Goal: Task Accomplishment & Management: Manage account settings

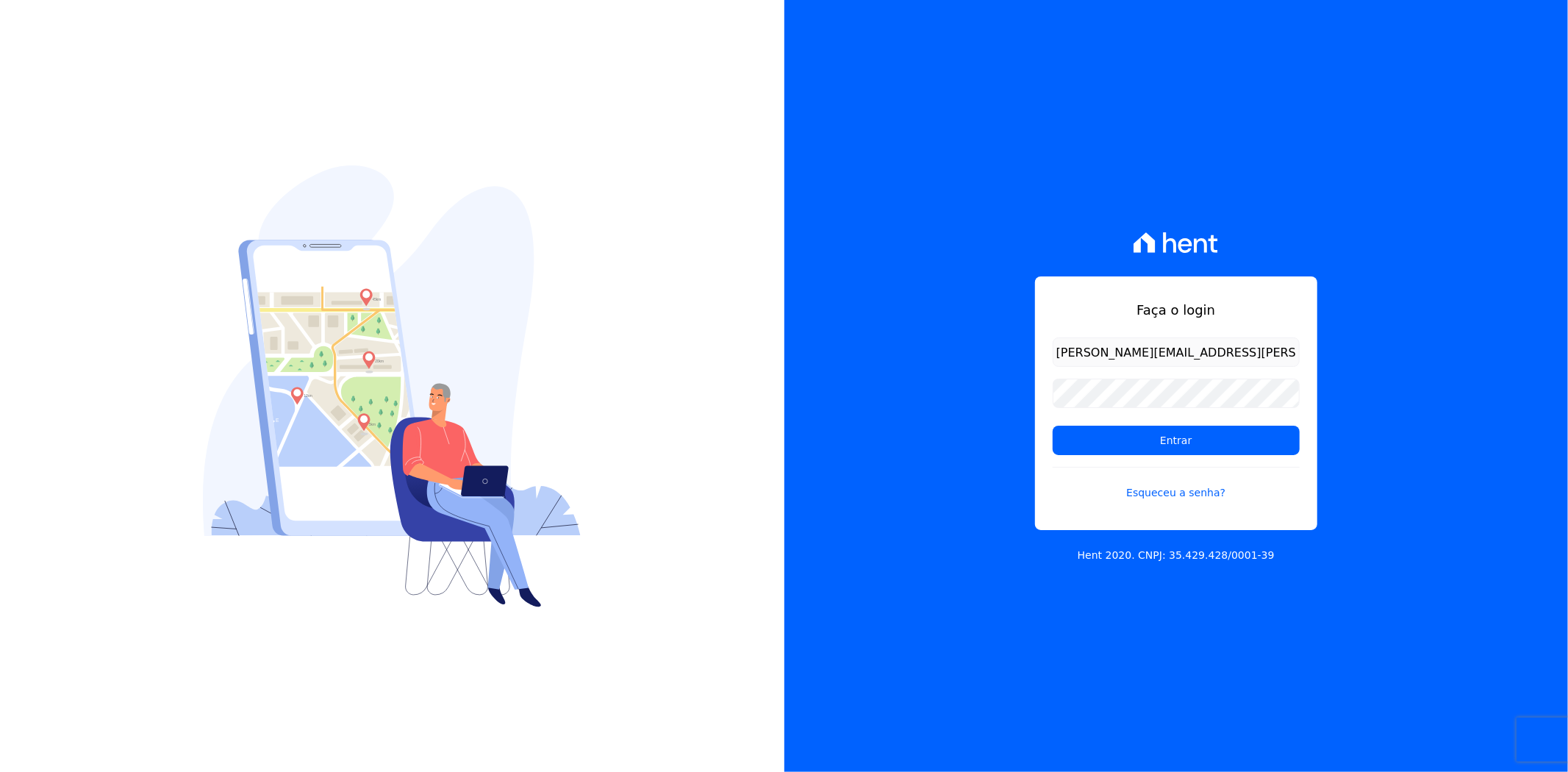
click at [1179, 435] on input "Entrar" at bounding box center [1176, 440] width 247 height 29
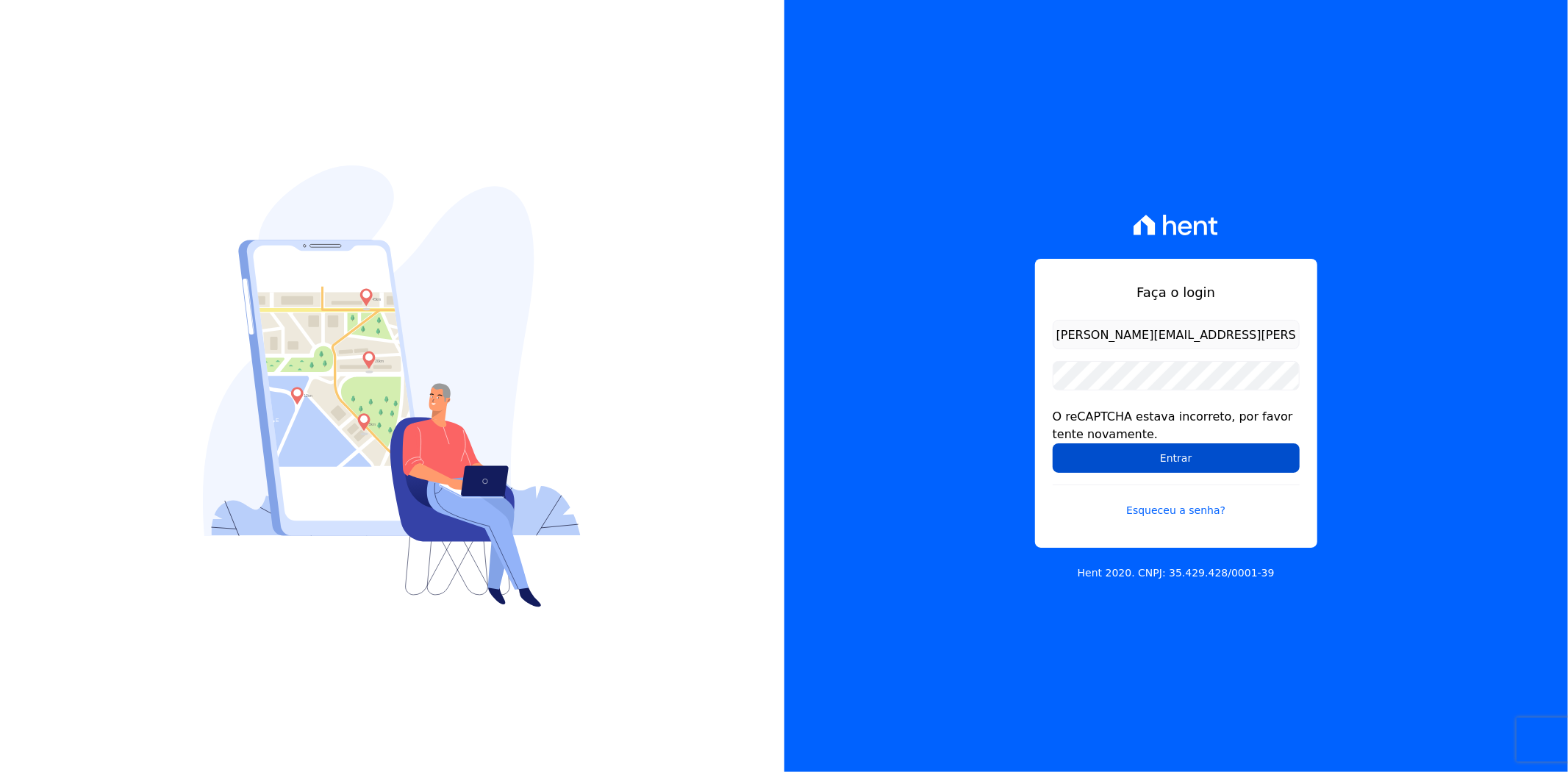
click at [1073, 467] on input "Entrar" at bounding box center [1176, 458] width 247 height 29
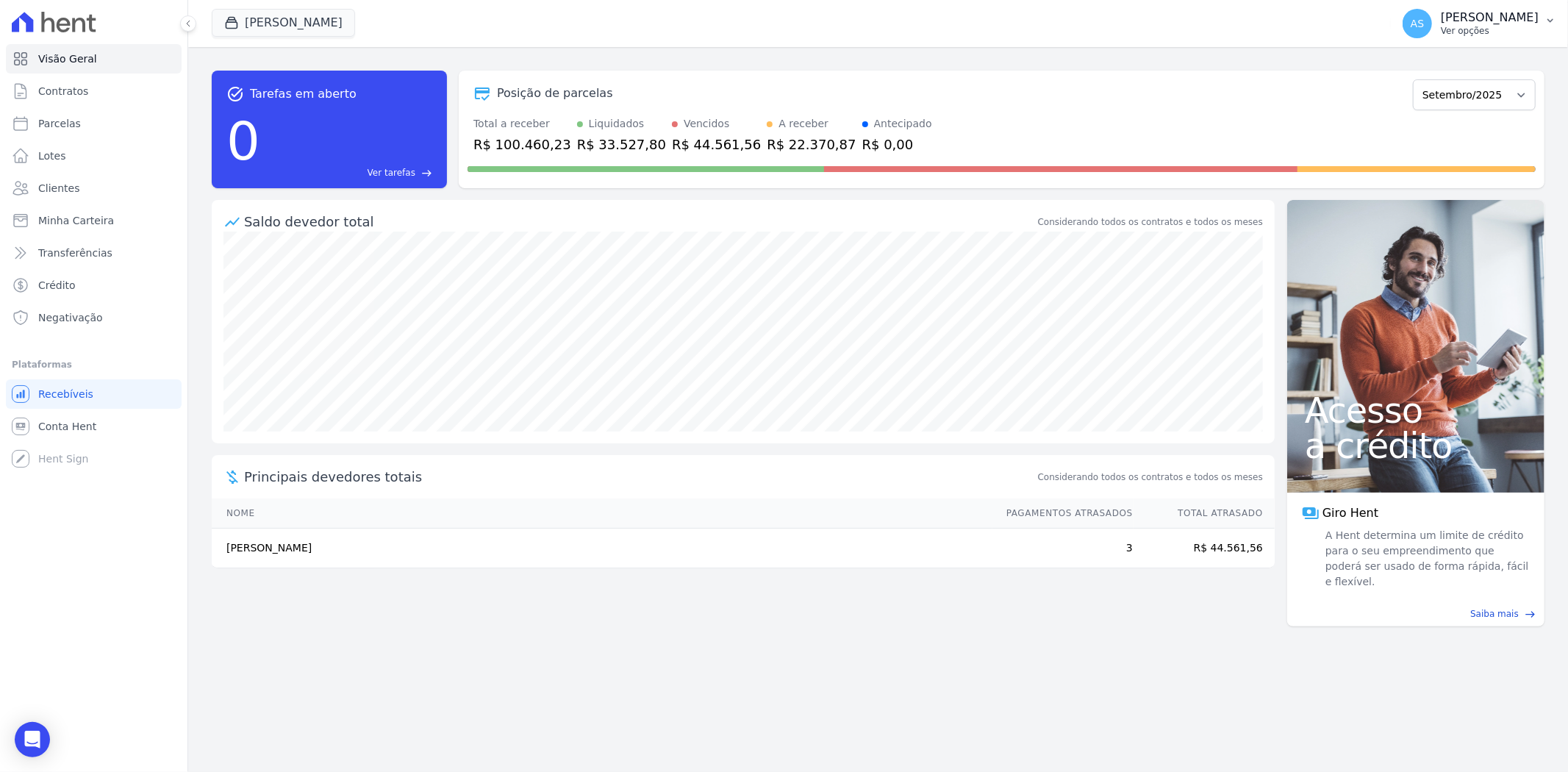
click at [1512, 8] on div "AS [PERSON_NAME] Ver opções" at bounding box center [1471, 23] width 136 height 29
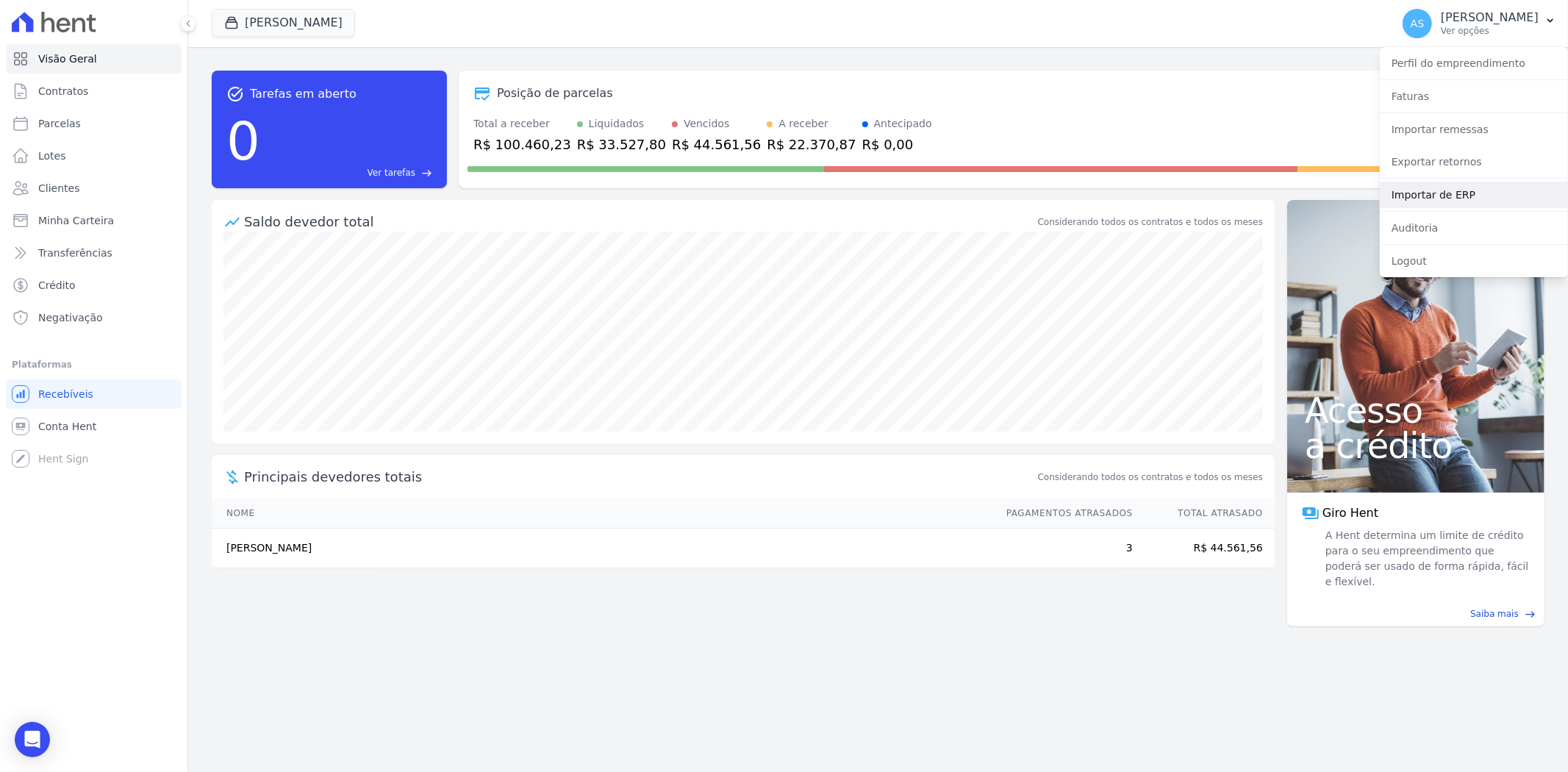
click at [1409, 197] on link "Importar de ERP" at bounding box center [1474, 194] width 188 height 26
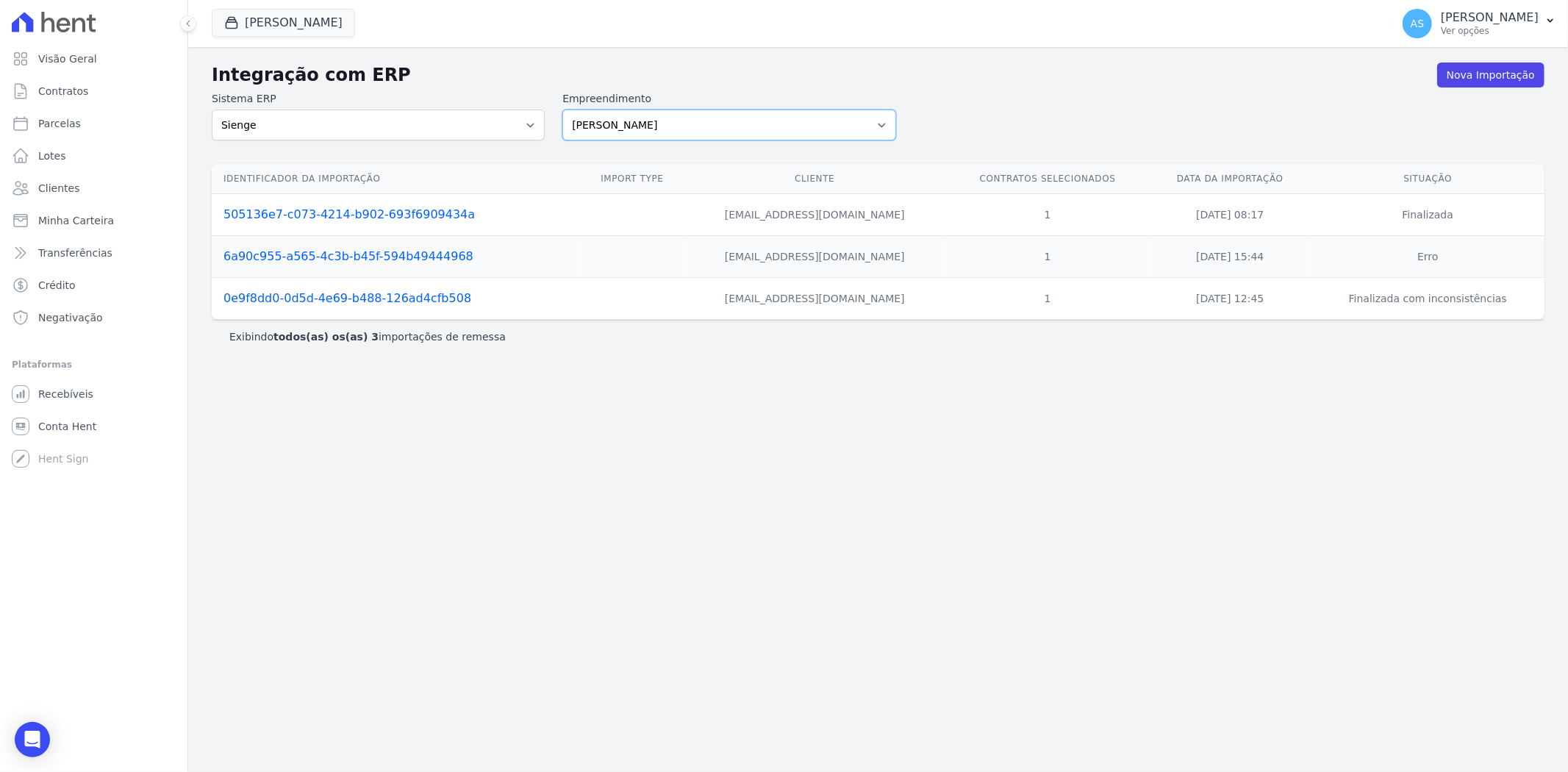
click at [890, 122] on select "[PERSON_NAME] Art Prime - [PERSON_NAME] Unique CTV Beat Residencial CTV Mob CTV…" at bounding box center [729, 124] width 333 height 31
select select "9db4d767-ec98-4519-aed7-f9568aa0b04c"
click at [562, 109] on select "[PERSON_NAME] Art Prime - [PERSON_NAME] Unique CTV Beat Residencial CTV Mob CTV…" at bounding box center [729, 124] width 333 height 31
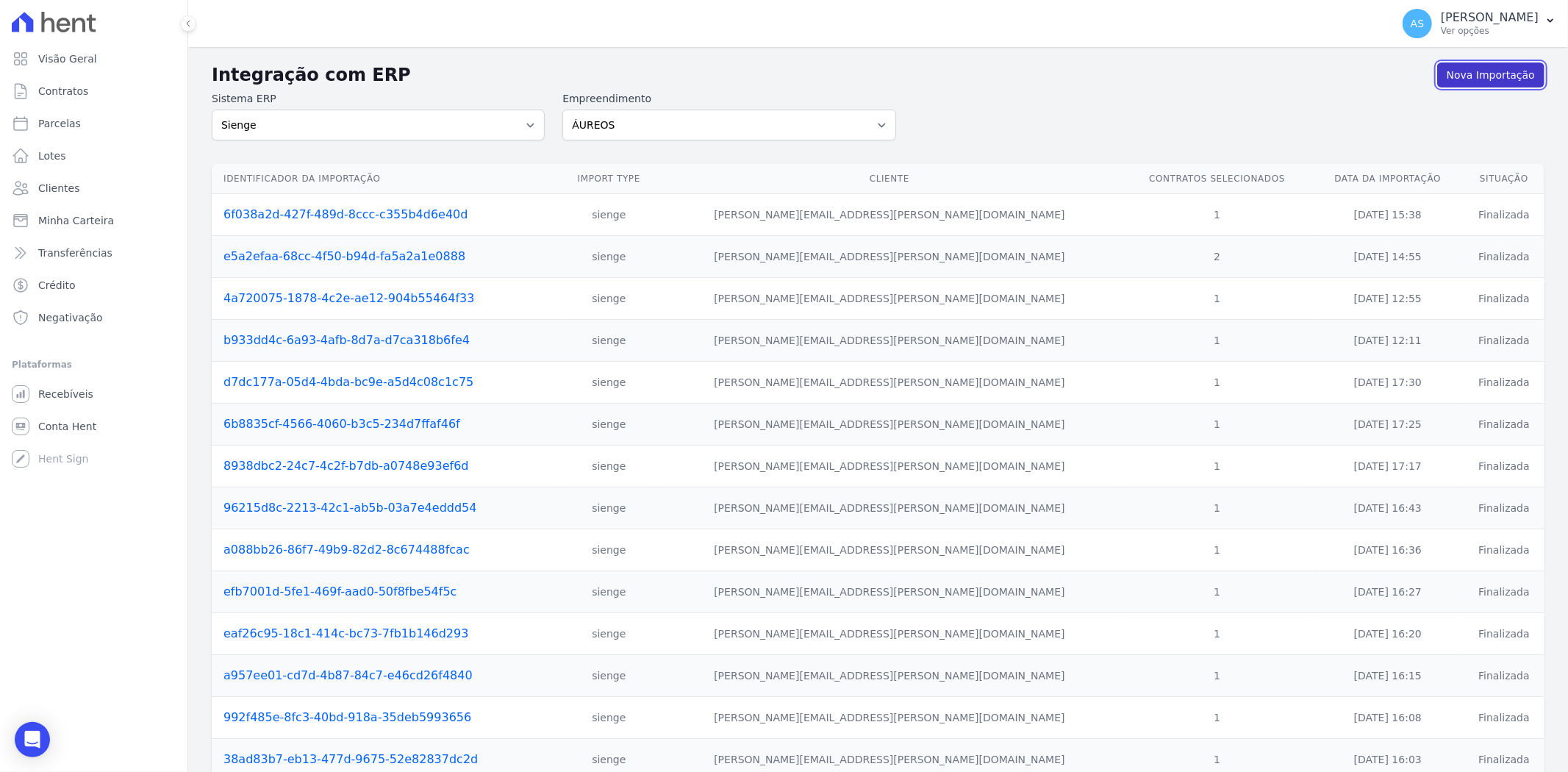
click at [1443, 73] on link "Nova Importação" at bounding box center [1491, 75] width 108 height 25
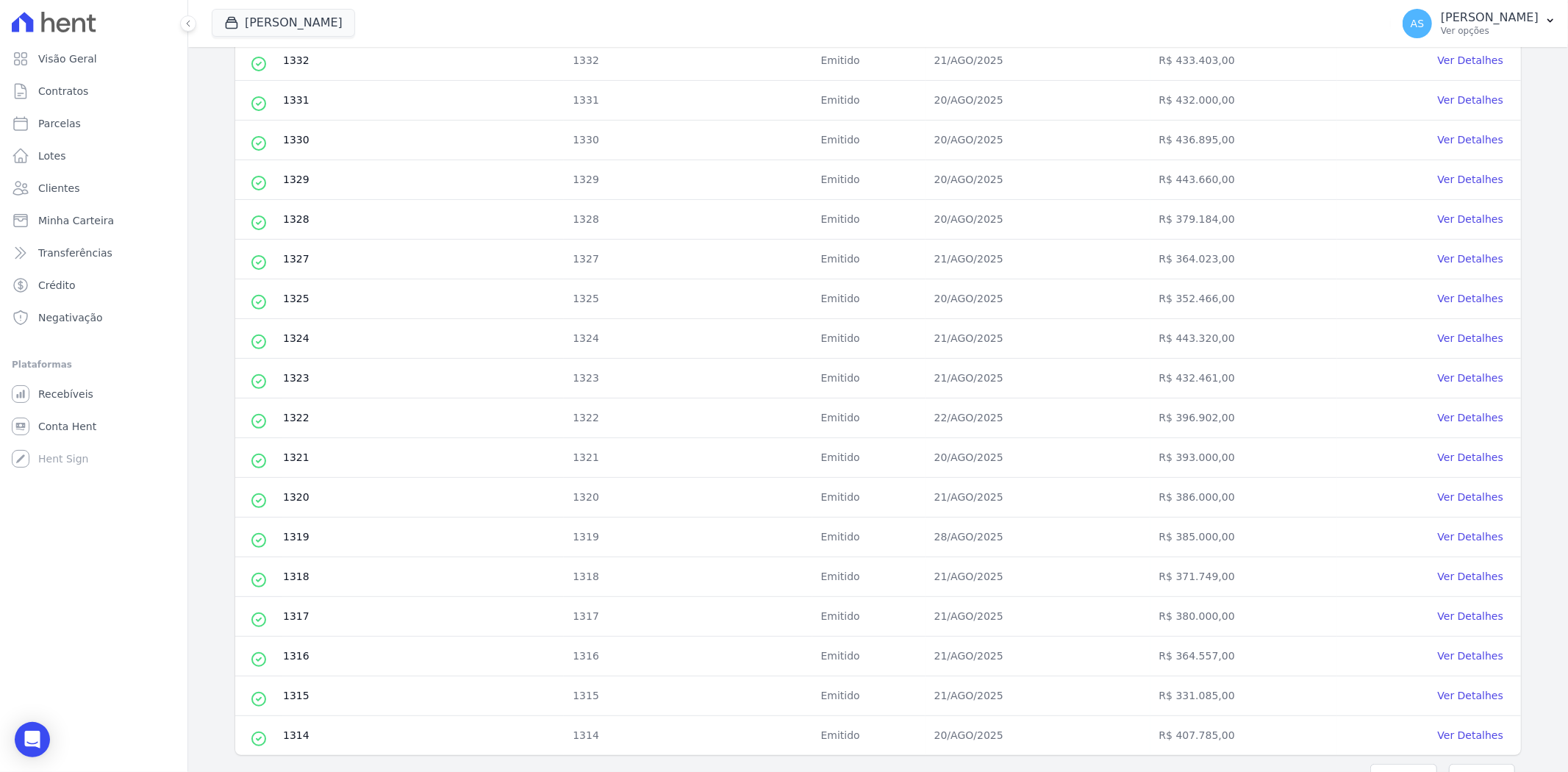
scroll to position [420, 0]
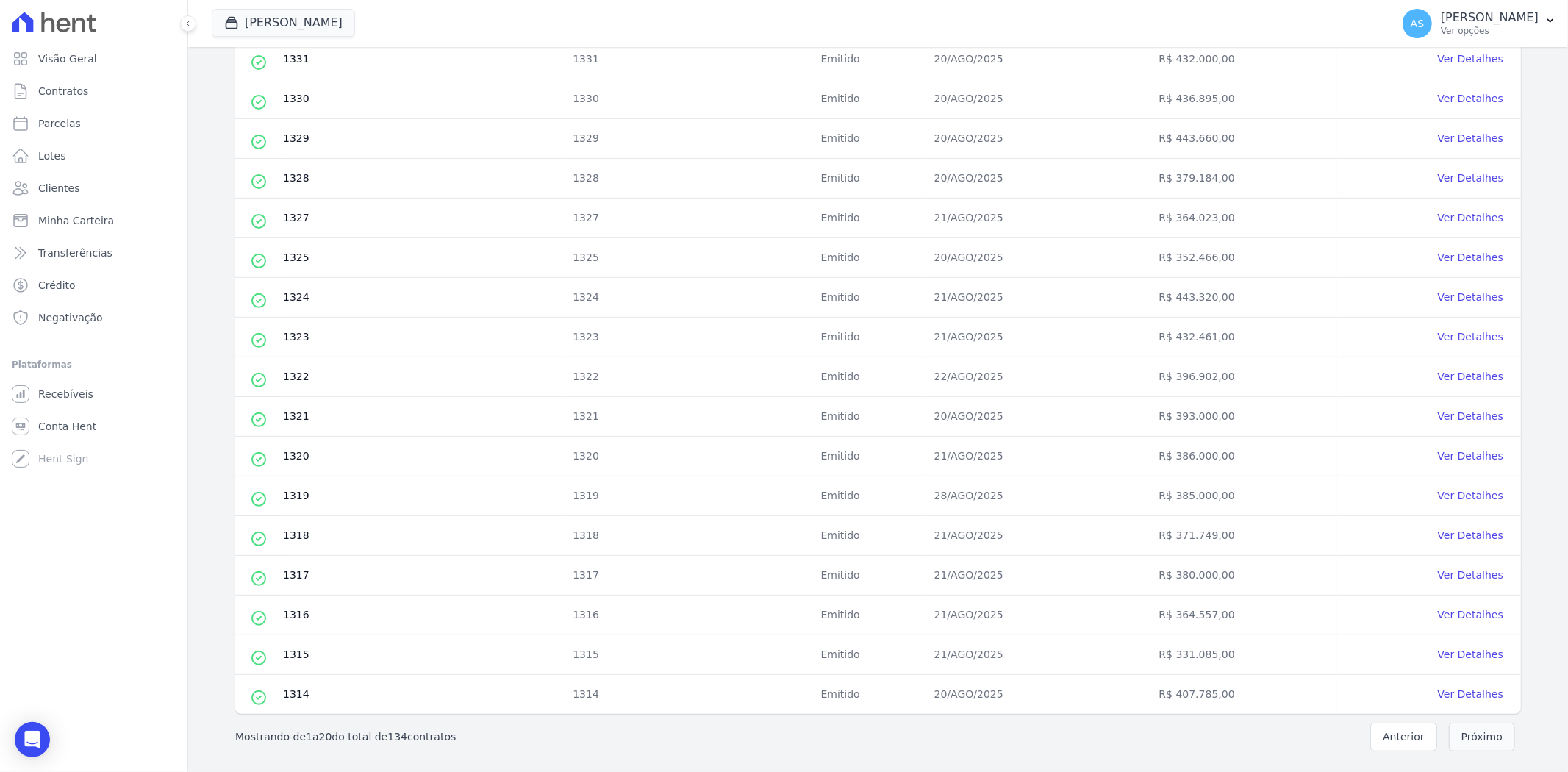
click at [1489, 730] on button "Próximo" at bounding box center [1481, 737] width 66 height 29
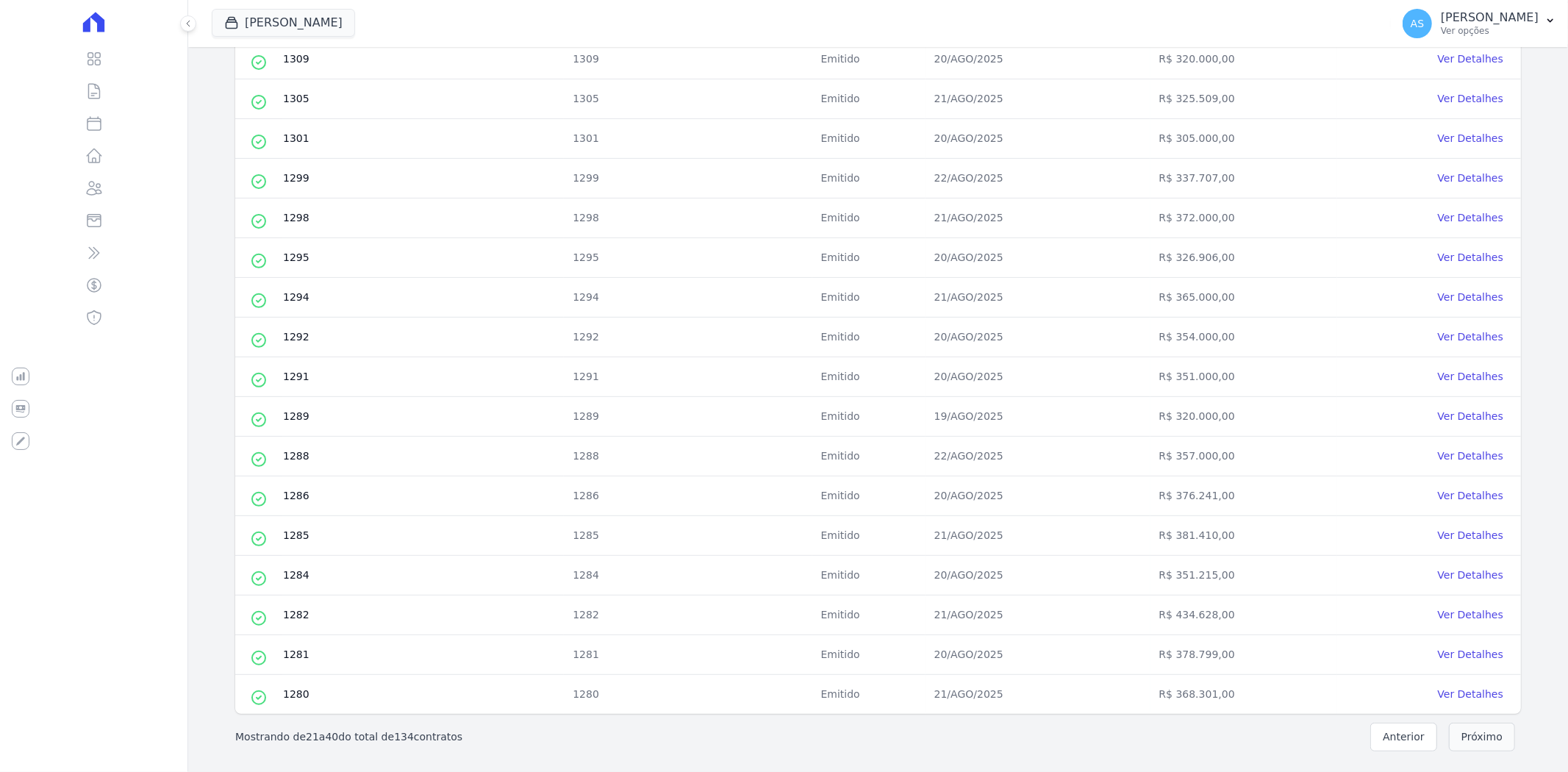
click at [1473, 733] on button "Próximo" at bounding box center [1481, 737] width 66 height 29
click at [1465, 743] on button "Próximo" at bounding box center [1481, 737] width 66 height 29
click at [1460, 738] on button "Próximo" at bounding box center [1481, 737] width 66 height 29
click at [1475, 739] on button "Próximo" at bounding box center [1481, 737] width 66 height 29
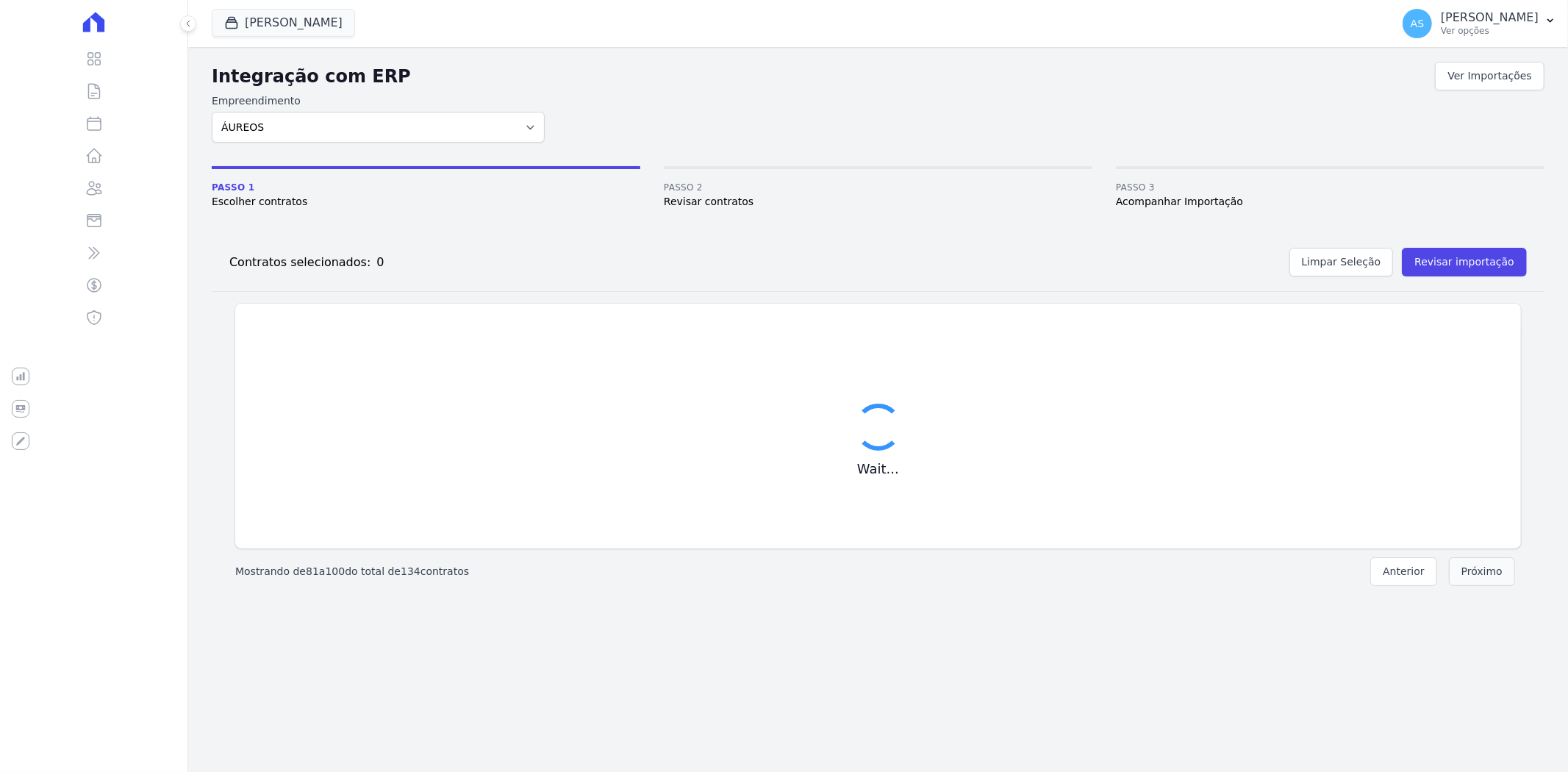
scroll to position [0, 0]
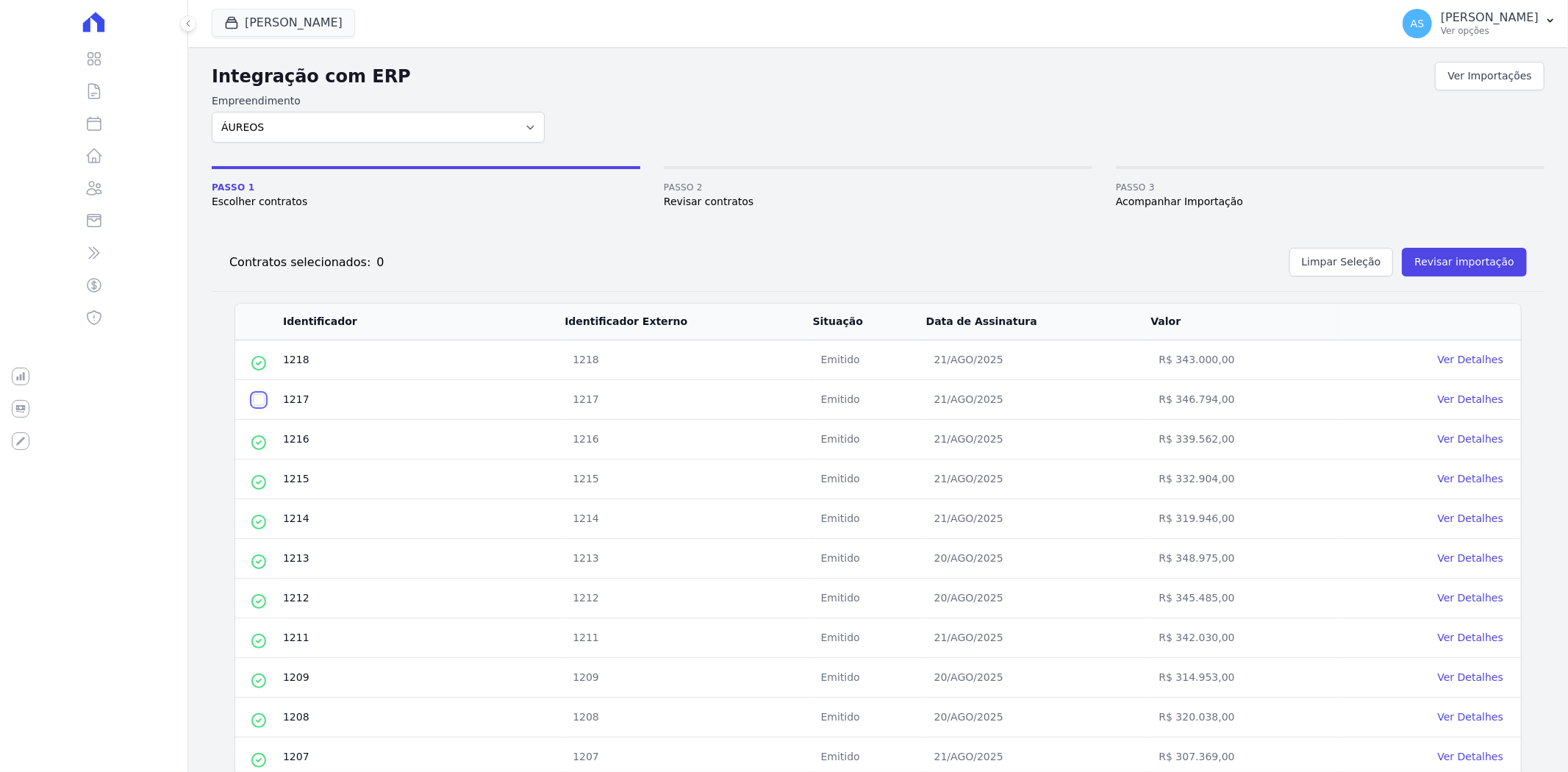
click at [260, 405] on input "checkbox" at bounding box center [259, 400] width 12 height 12
checkbox input "true"
click at [1431, 268] on button "Revisar importação" at bounding box center [1464, 262] width 125 height 29
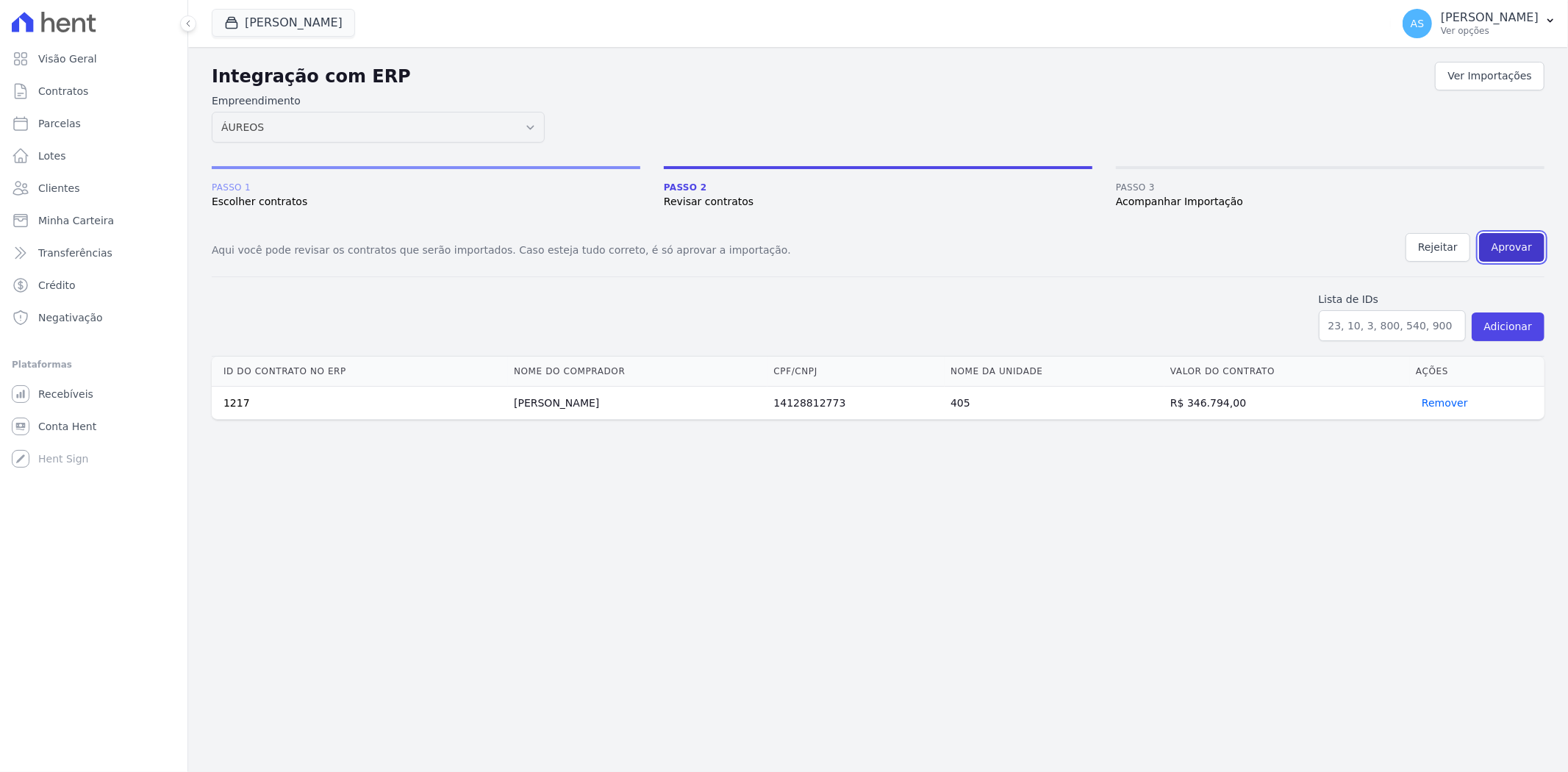
click at [1523, 233] on button "Aprovar" at bounding box center [1512, 247] width 66 height 29
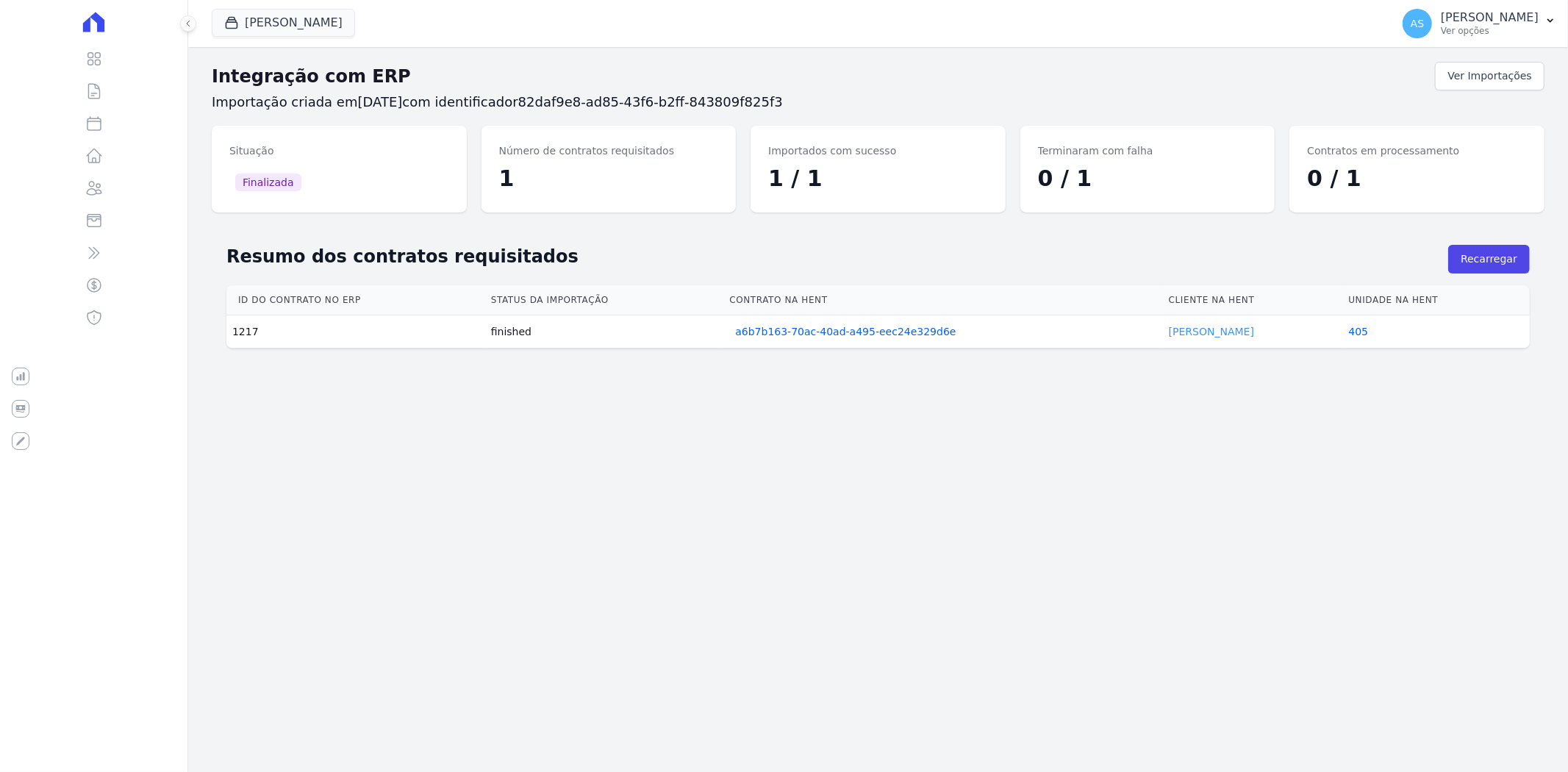
click at [1186, 337] on link "Aline Silva" at bounding box center [1211, 332] width 85 height 12
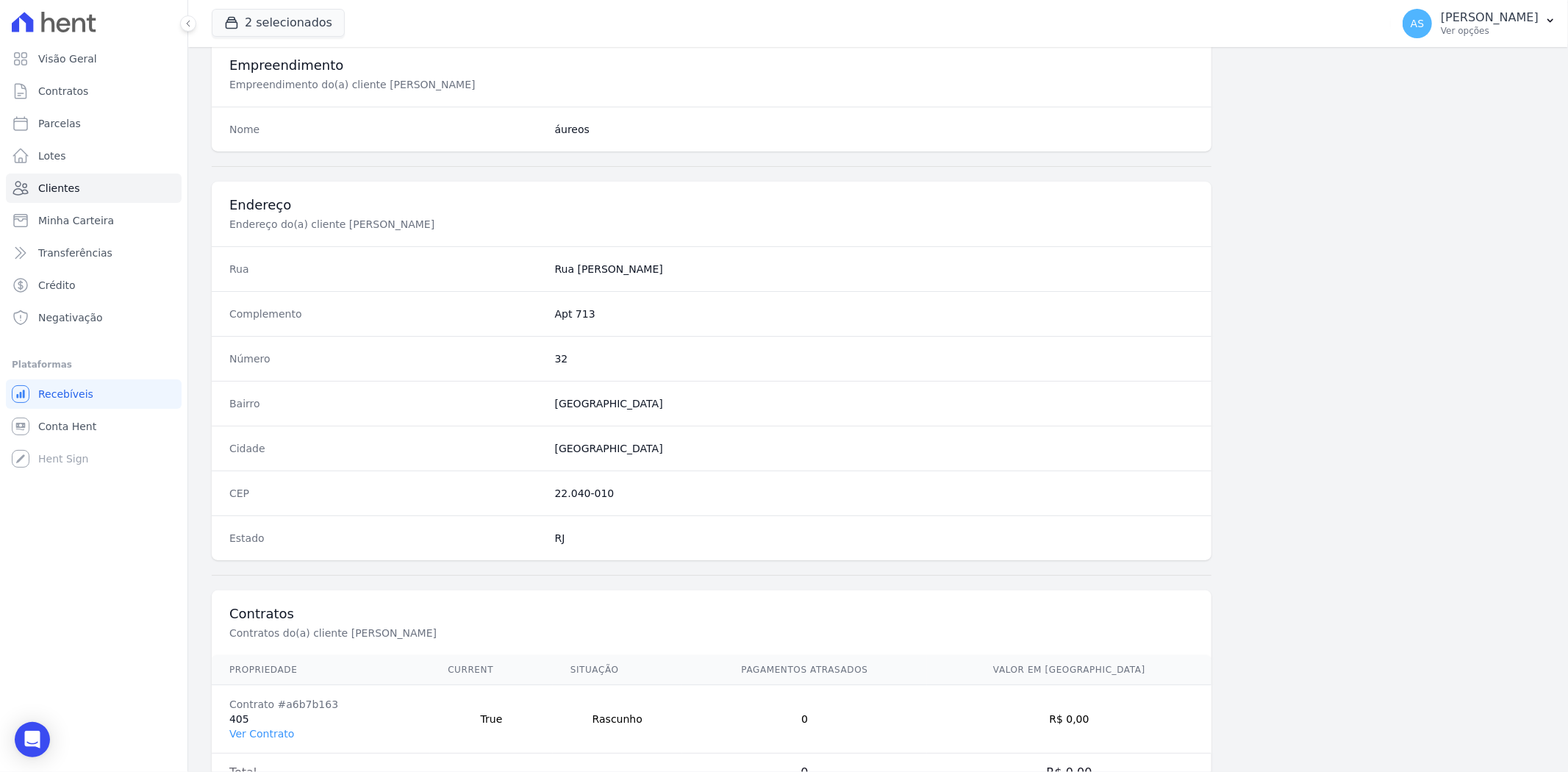
scroll to position [606, 0]
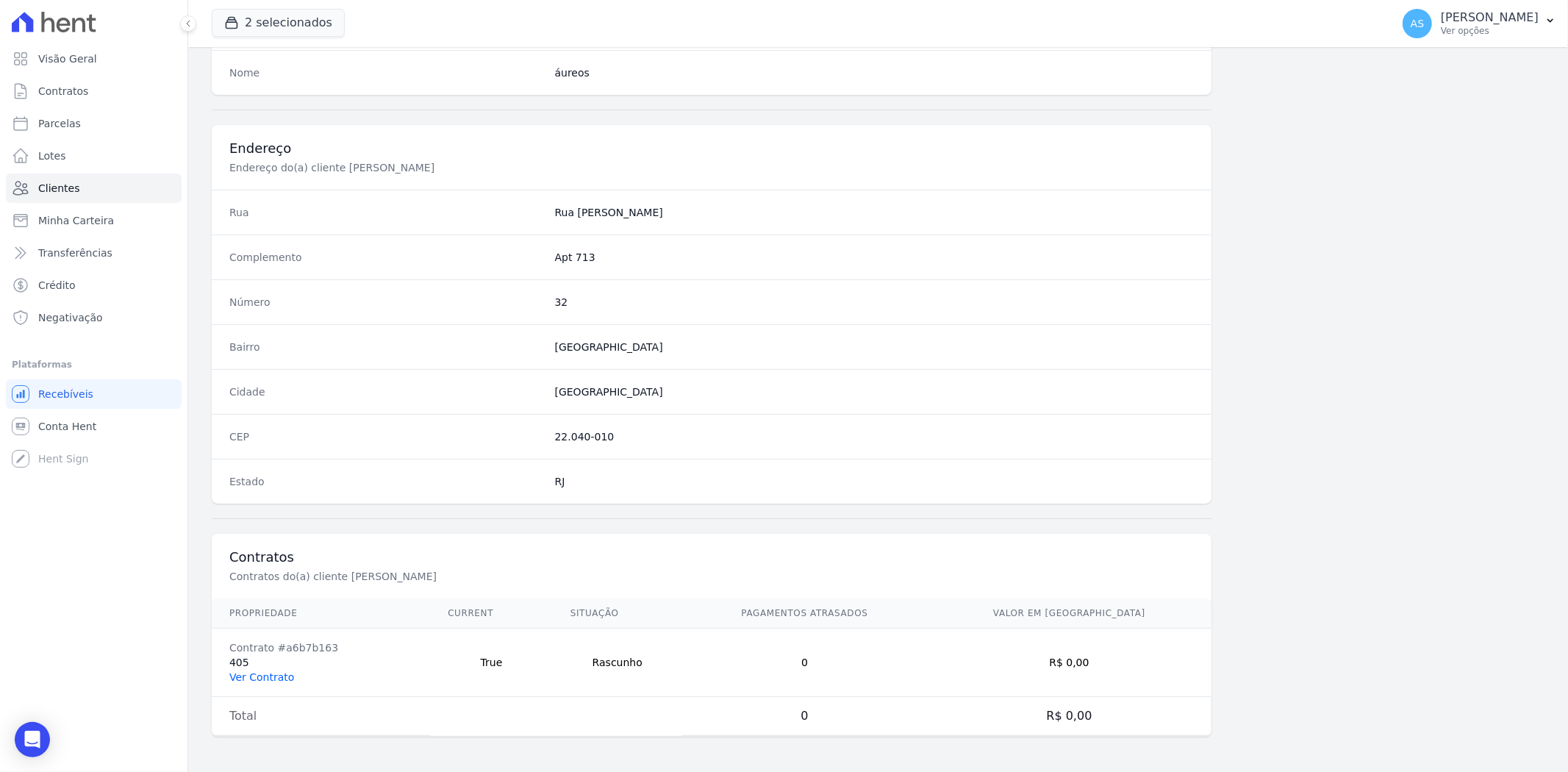
click at [269, 671] on link "Ver Contrato" at bounding box center [261, 677] width 65 height 12
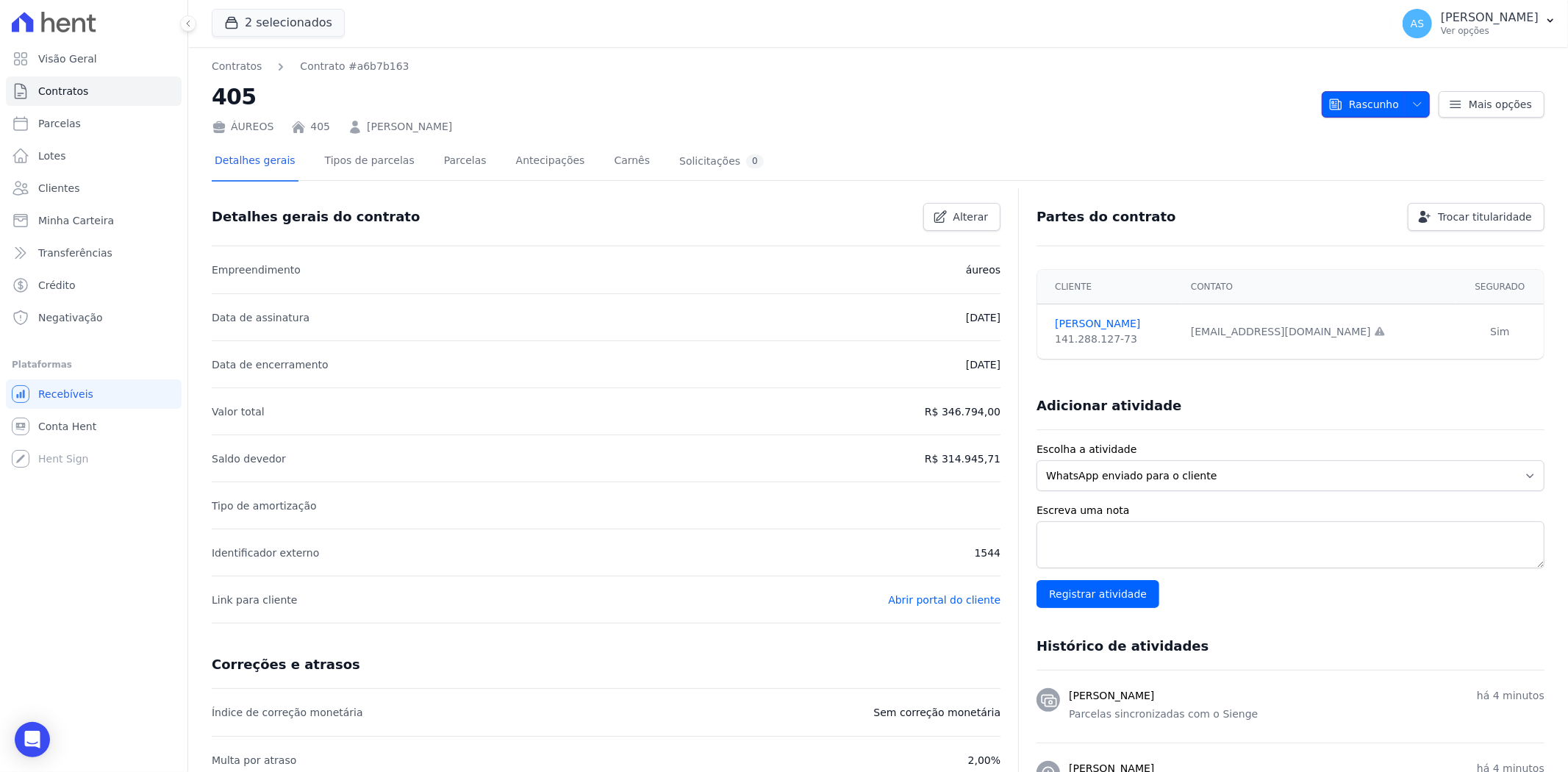
click at [1405, 100] on span "button" at bounding box center [1414, 104] width 18 height 24
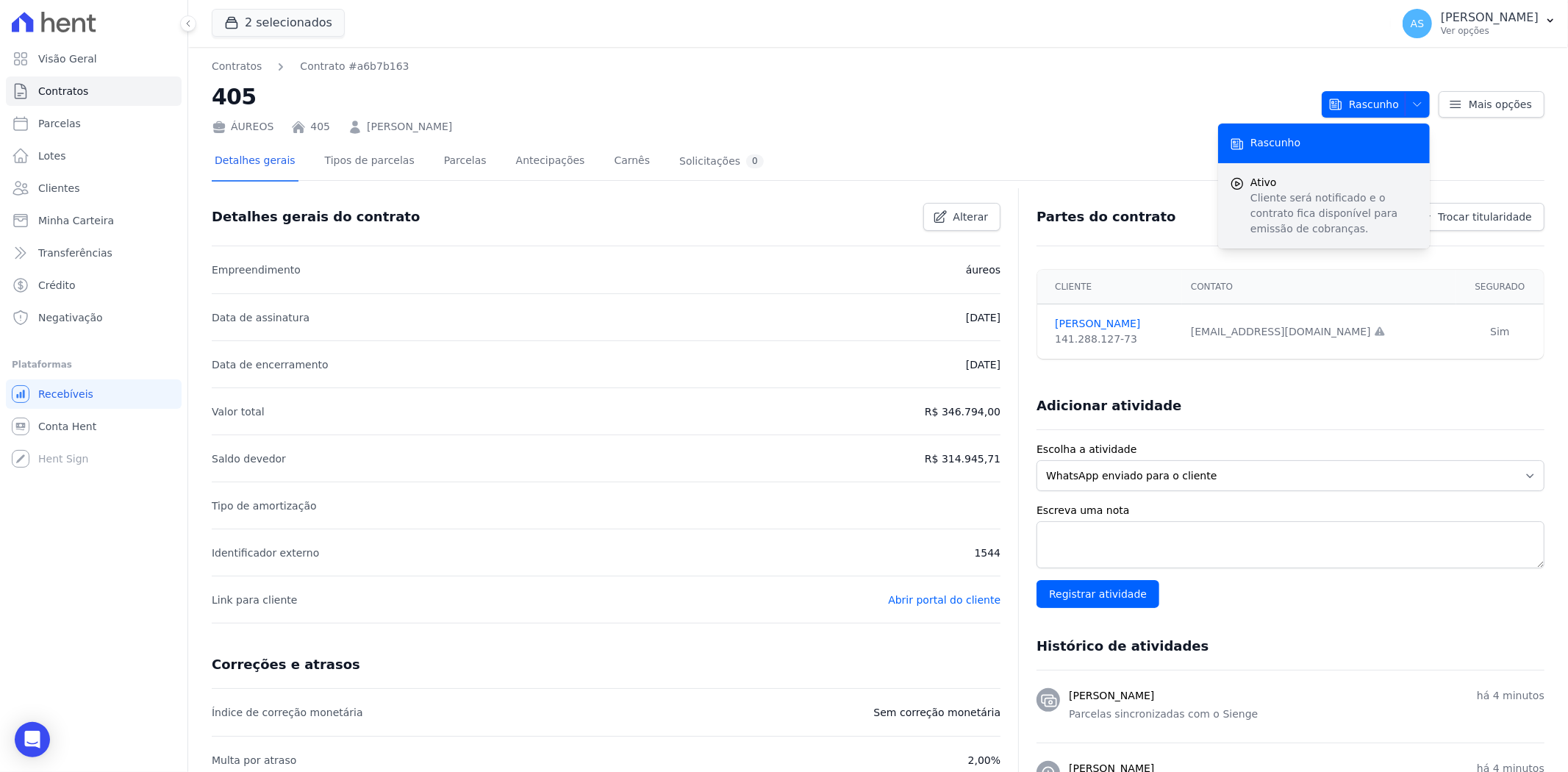
click at [1262, 181] on span "Ativo" at bounding box center [1334, 182] width 167 height 15
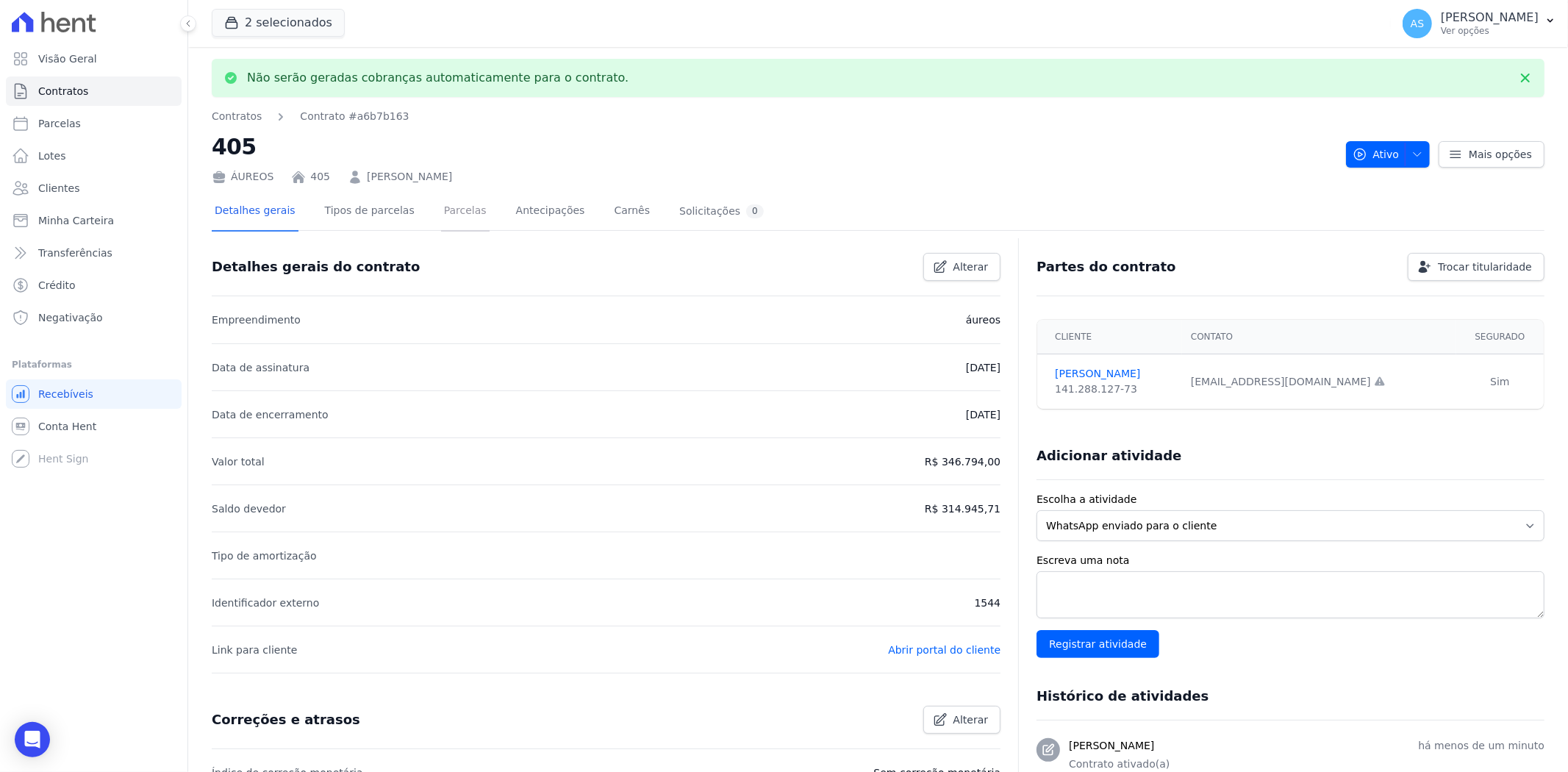
click at [441, 213] on link "Parcelas" at bounding box center [466, 212] width 49 height 39
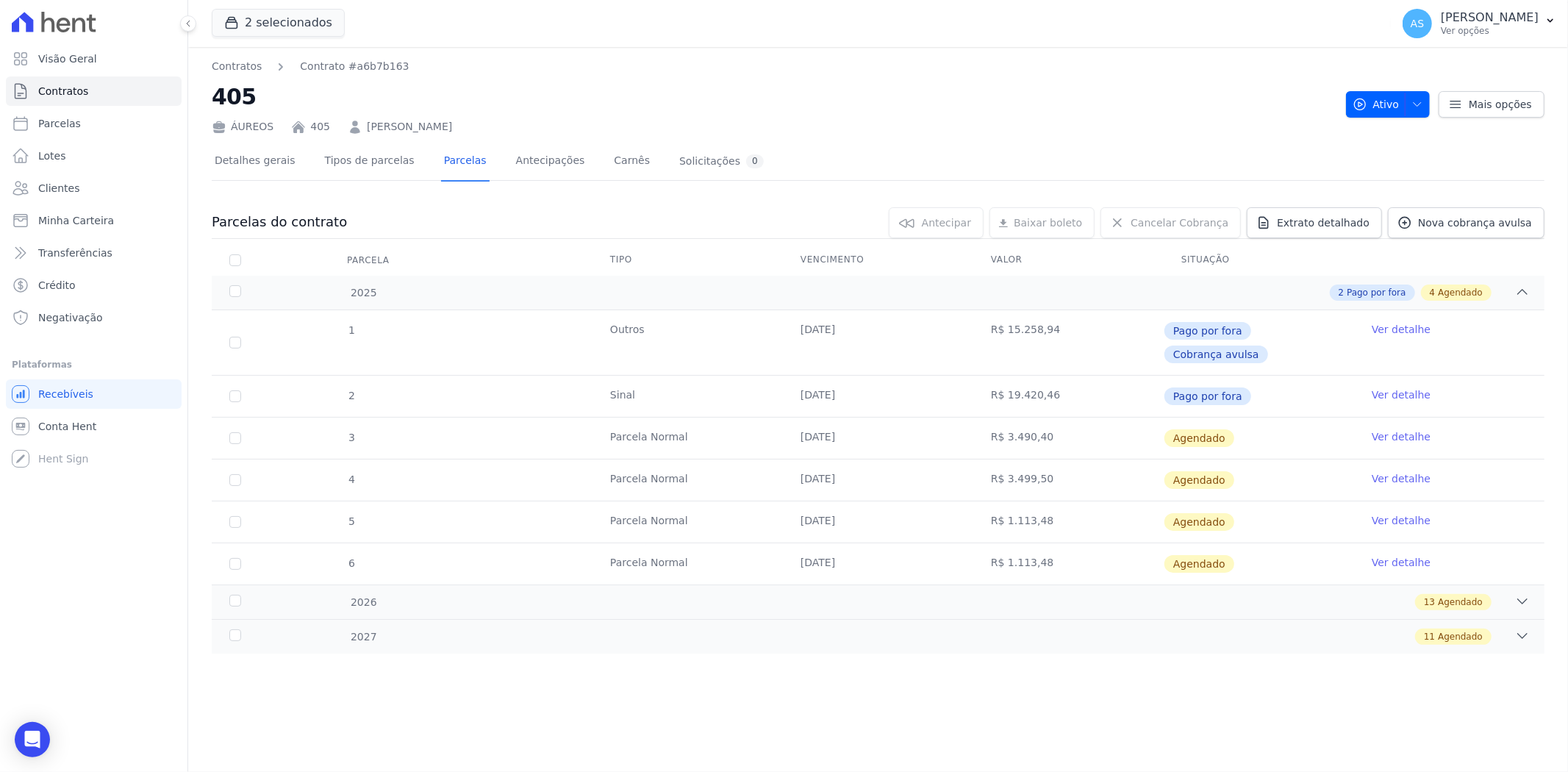
click at [1408, 429] on link "Ver detalhe" at bounding box center [1402, 436] width 59 height 14
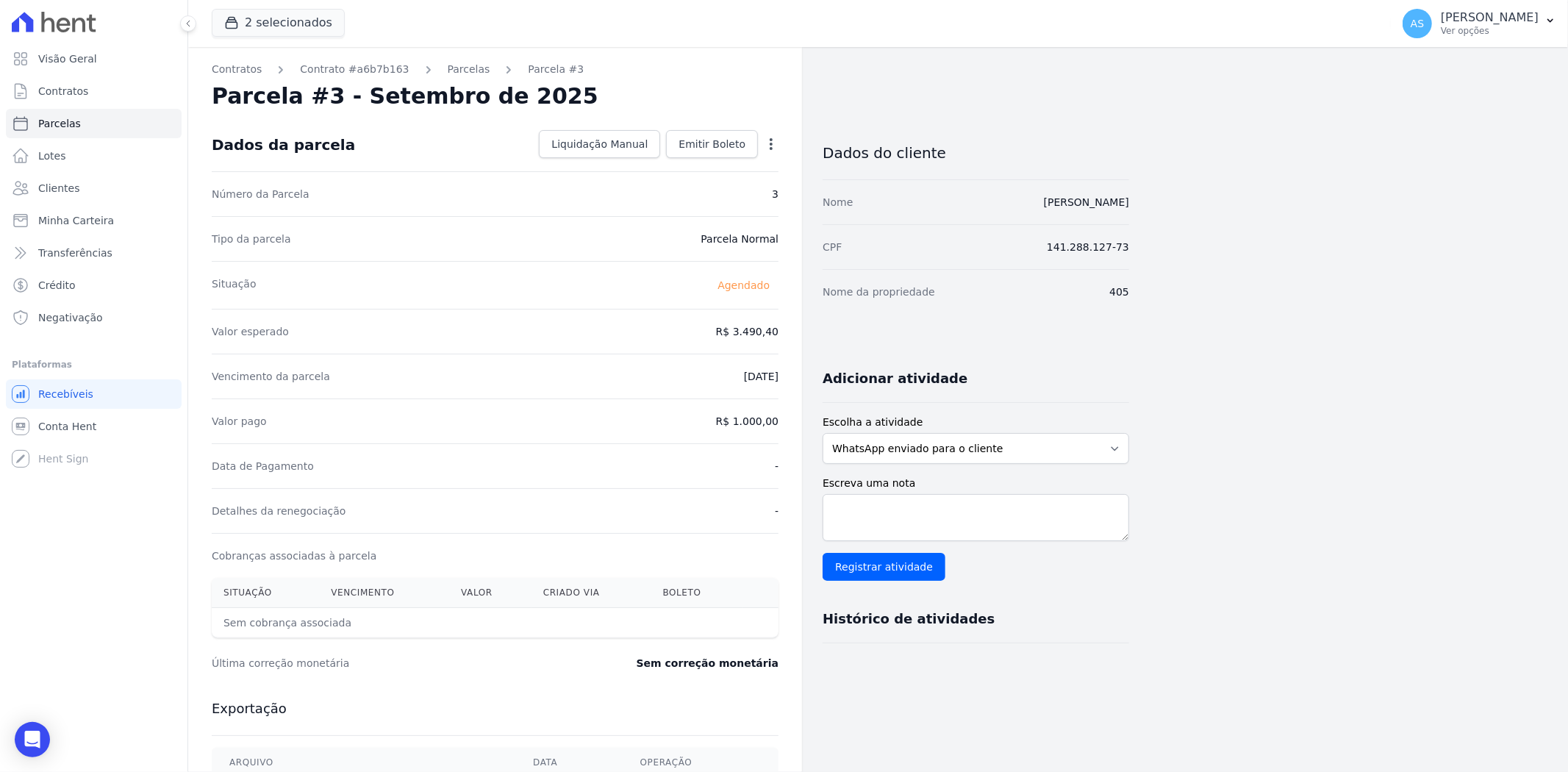
click at [767, 141] on icon "button" at bounding box center [771, 144] width 14 height 14
click at [680, 166] on link "Alterar" at bounding box center [708, 163] width 129 height 26
drag, startPoint x: 697, startPoint y: 333, endPoint x: 802, endPoint y: 339, distance: 105.2
click at [802, 339] on div "Contratos Contrato #a6b7b163 Parcelas Parcela #3 Parcela #3 - Setembro de 2025 …" at bounding box center [495, 518] width 614 height 943
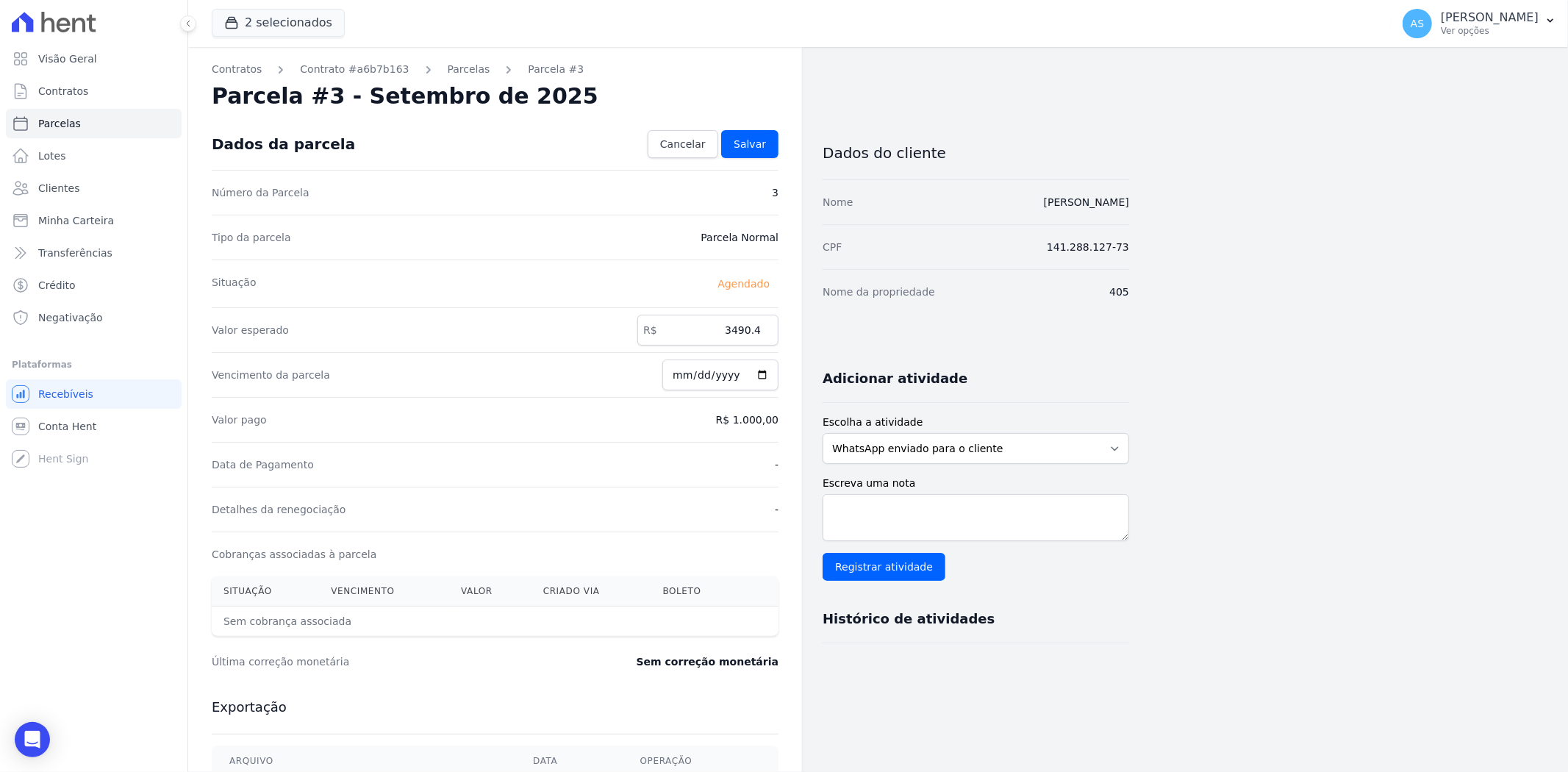
click at [802, 339] on div "Contratos Contrato #a6b7b163 Parcelas Parcela #3 Parcela #3 - Setembro de 2025 …" at bounding box center [495, 518] width 614 height 943
click at [747, 335] on input "3490.4" at bounding box center [708, 329] width 141 height 31
drag, startPoint x: 735, startPoint y: 329, endPoint x: 813, endPoint y: 333, distance: 78.1
click at [813, 333] on div "Contratos Contrato #a6b7b163 Parcelas Parcela #3 Parcela #3 - Setembro de 2025 …" at bounding box center [659, 518] width 941 height 943
type input "3"
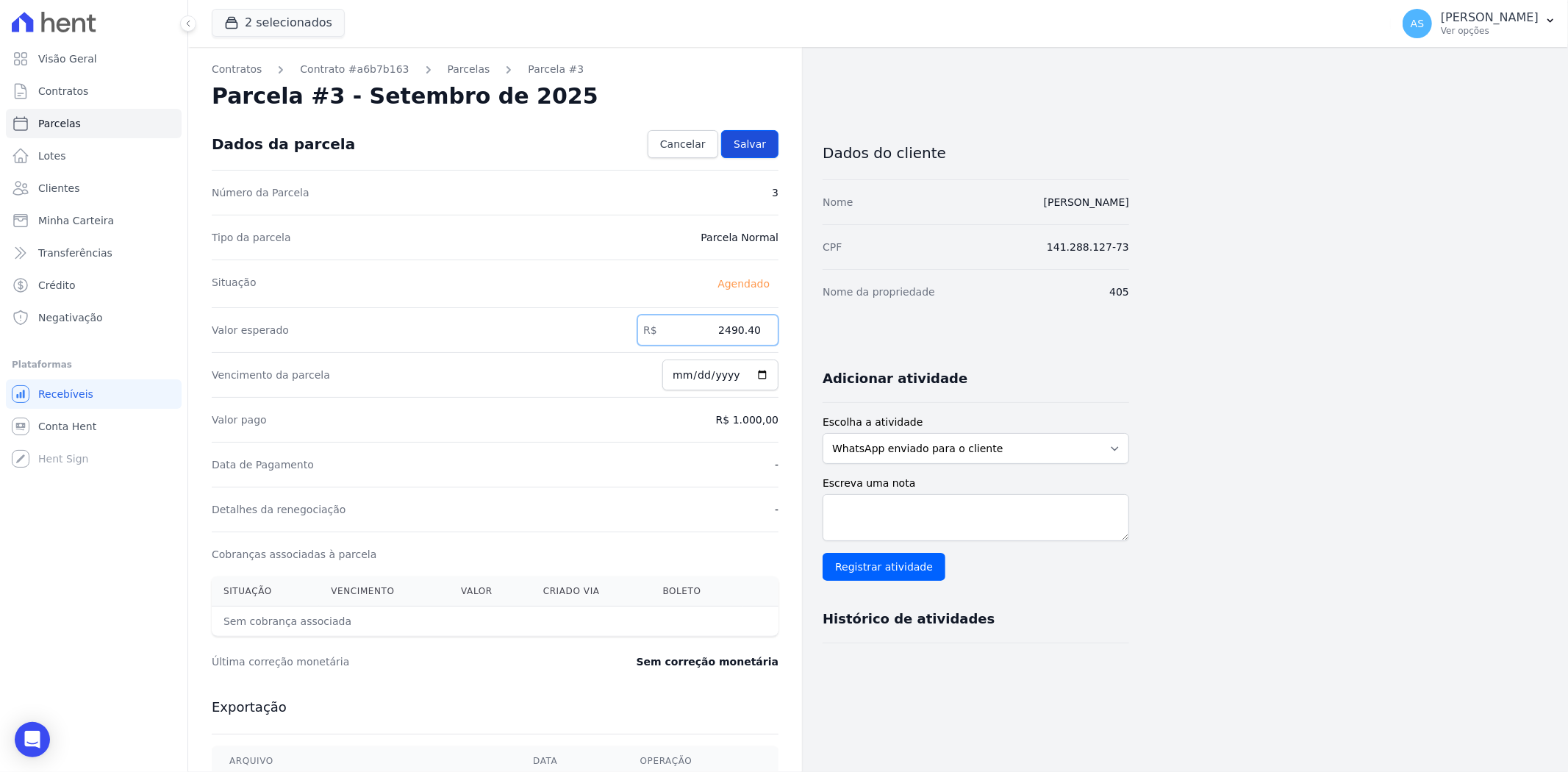
type input "2490.40"
click at [755, 144] on span "Salvar" at bounding box center [750, 144] width 32 height 14
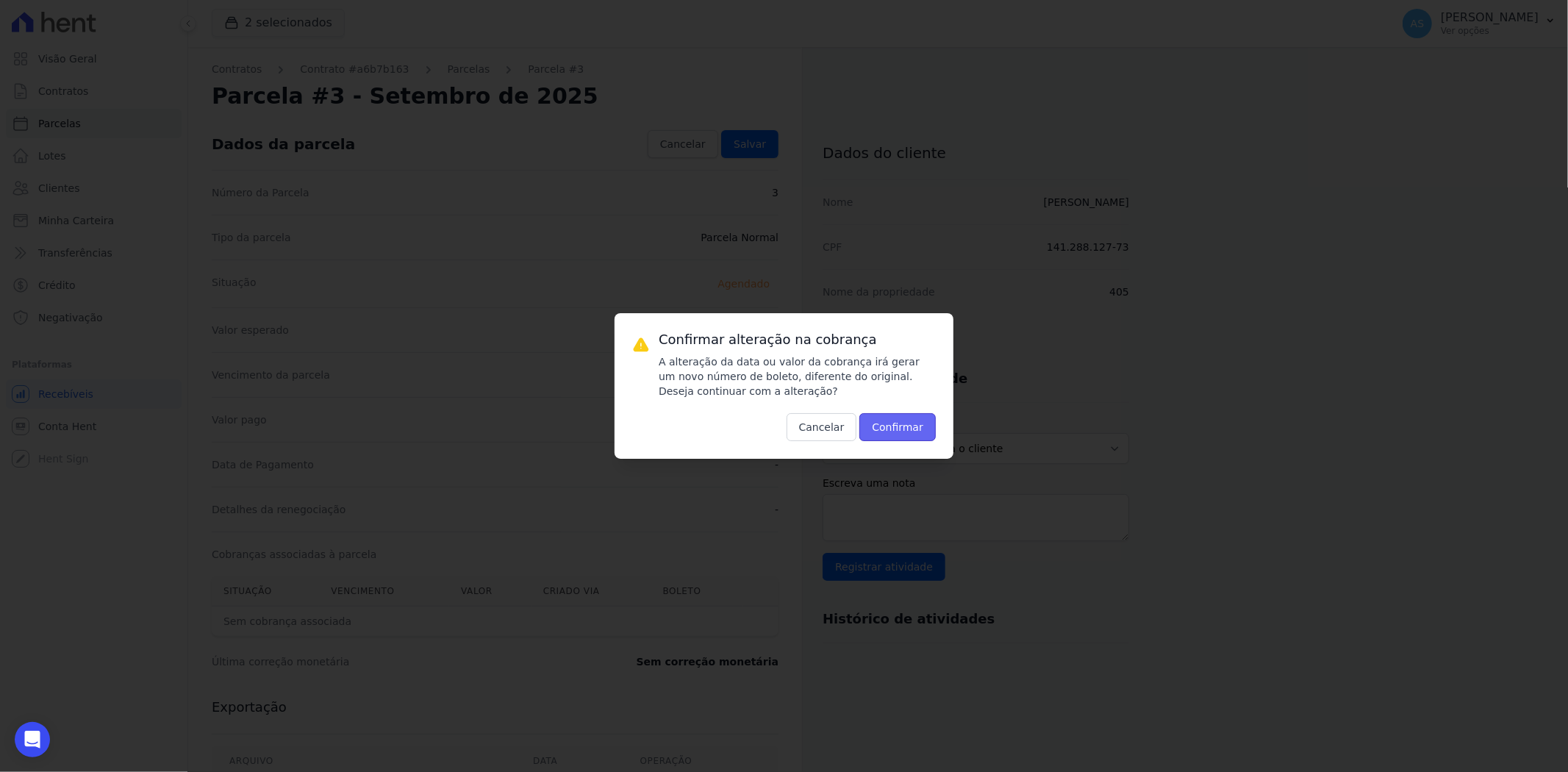
click at [910, 429] on button "Confirmar" at bounding box center [897, 427] width 76 height 28
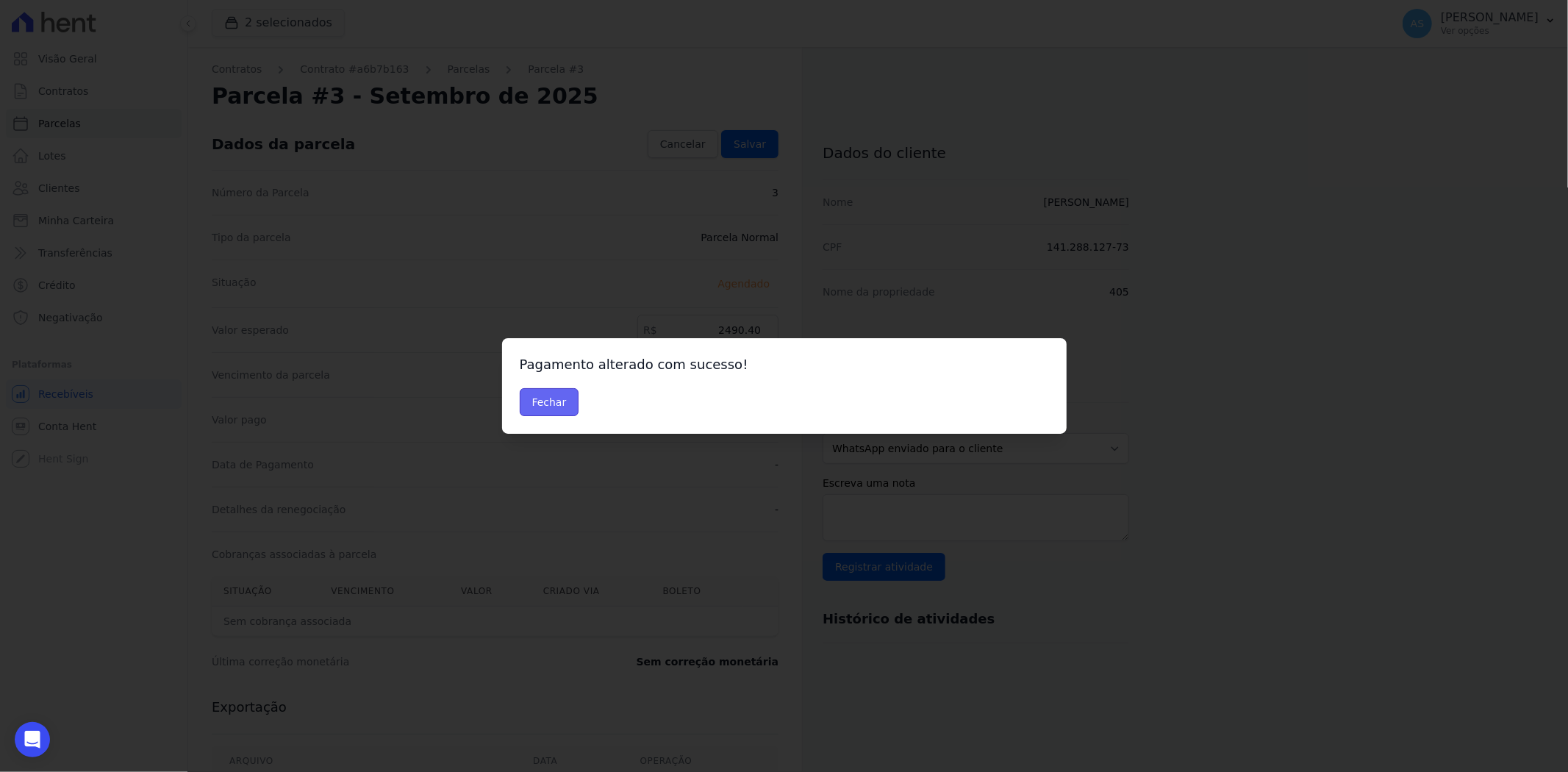
click at [546, 399] on button "Fechar" at bounding box center [550, 402] width 60 height 28
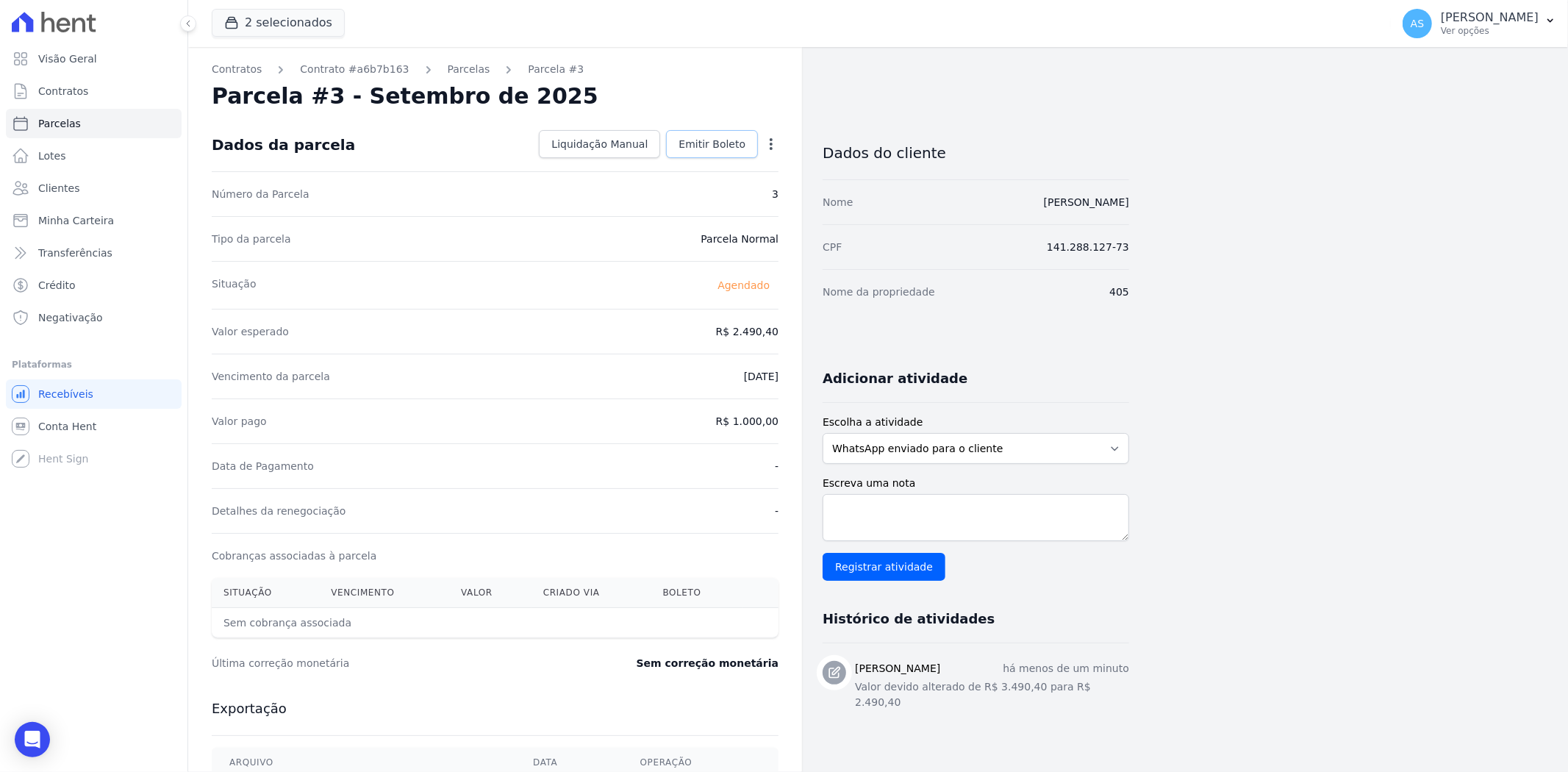
click at [737, 141] on span "Emitir Boleto" at bounding box center [713, 144] width 67 height 14
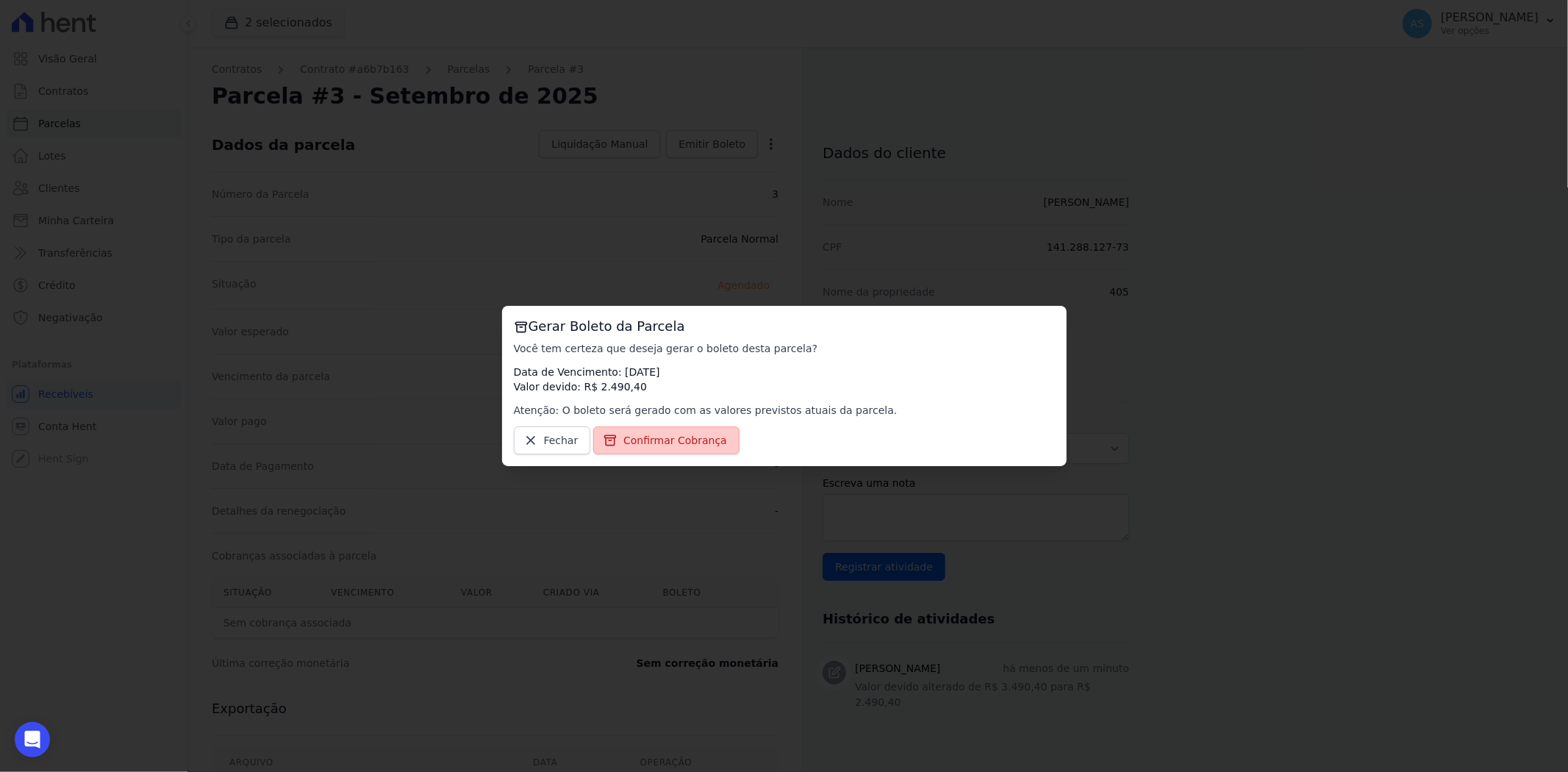
click at [650, 436] on span "Confirmar Cobrança" at bounding box center [675, 439] width 103 height 14
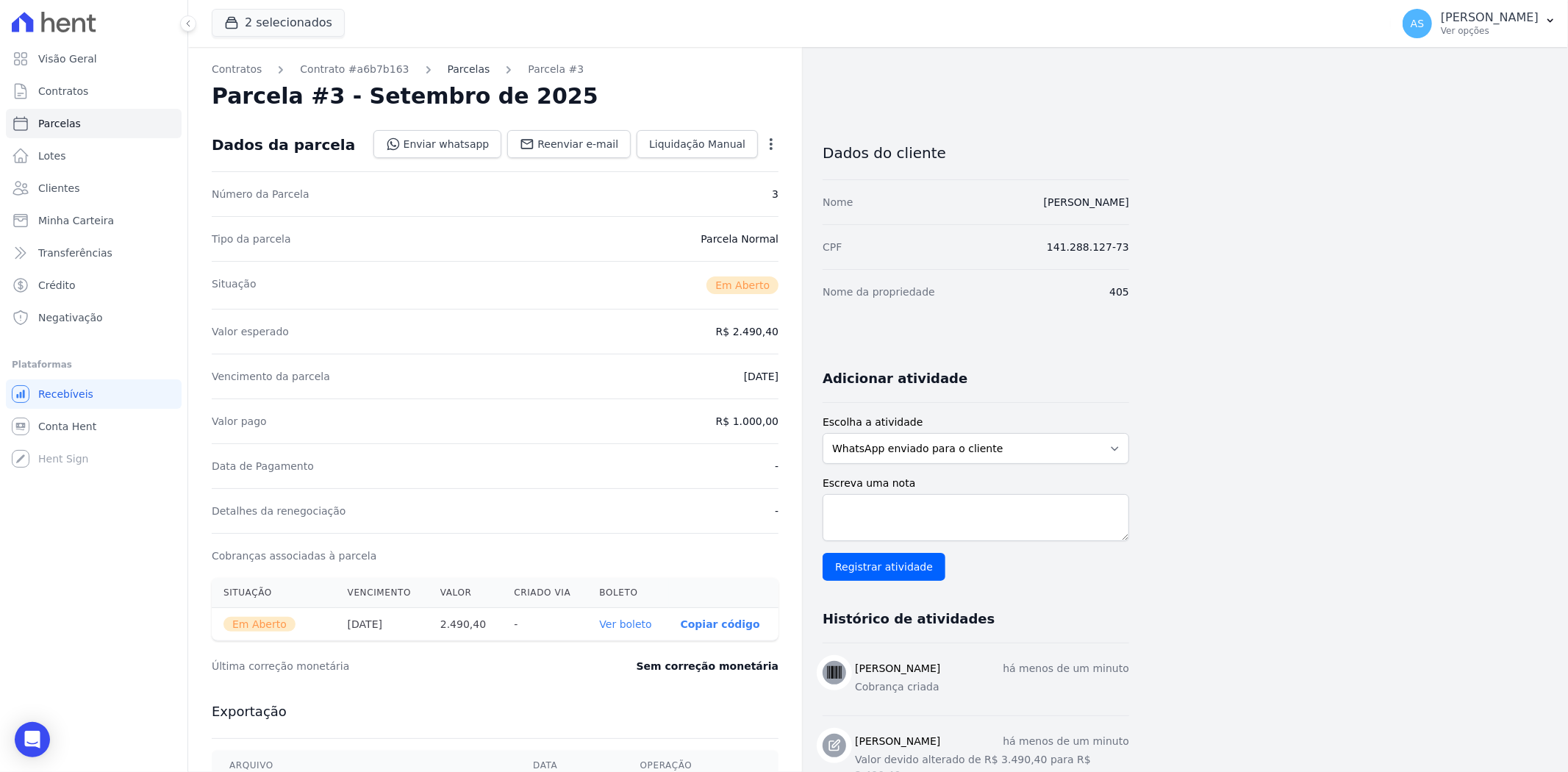
click at [448, 72] on link "Parcelas" at bounding box center [469, 69] width 43 height 15
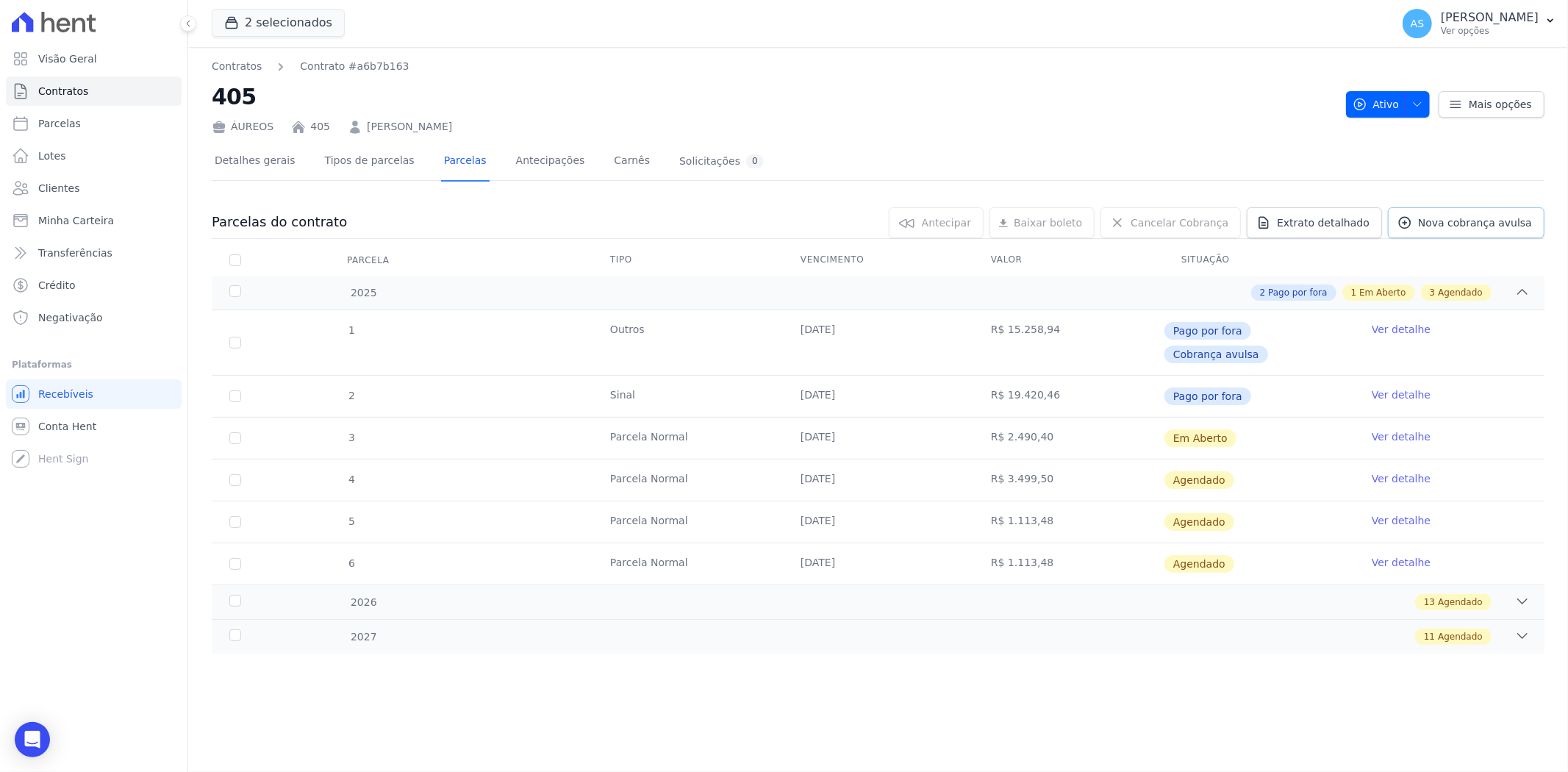
click at [1459, 228] on span "Nova cobrança avulsa" at bounding box center [1476, 222] width 114 height 14
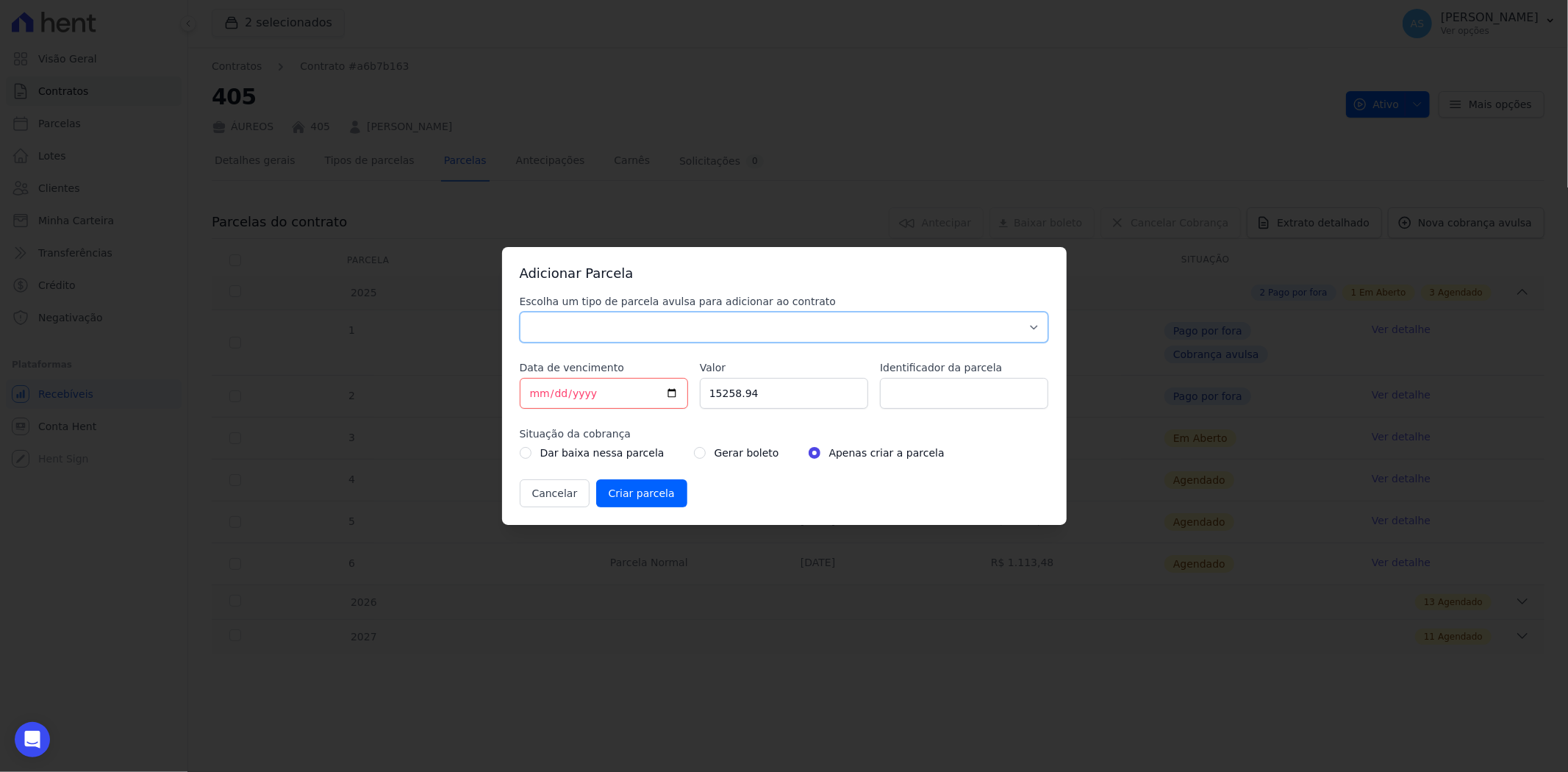
click at [613, 320] on select "Parcela Normal Sinal Caução Intercalada Chaves Pré Chaves Pós Chaves Taxas Quit…" at bounding box center [785, 327] width 529 height 31
select select "standard"
click at [520, 312] on select "Parcela Normal Sinal Caução Intercalada Chaves Pré Chaves Pós Chaves Taxas Quit…" at bounding box center [785, 327] width 529 height 31
click at [594, 392] on input "[DATE]" at bounding box center [604, 393] width 168 height 31
type input "[DATE]"
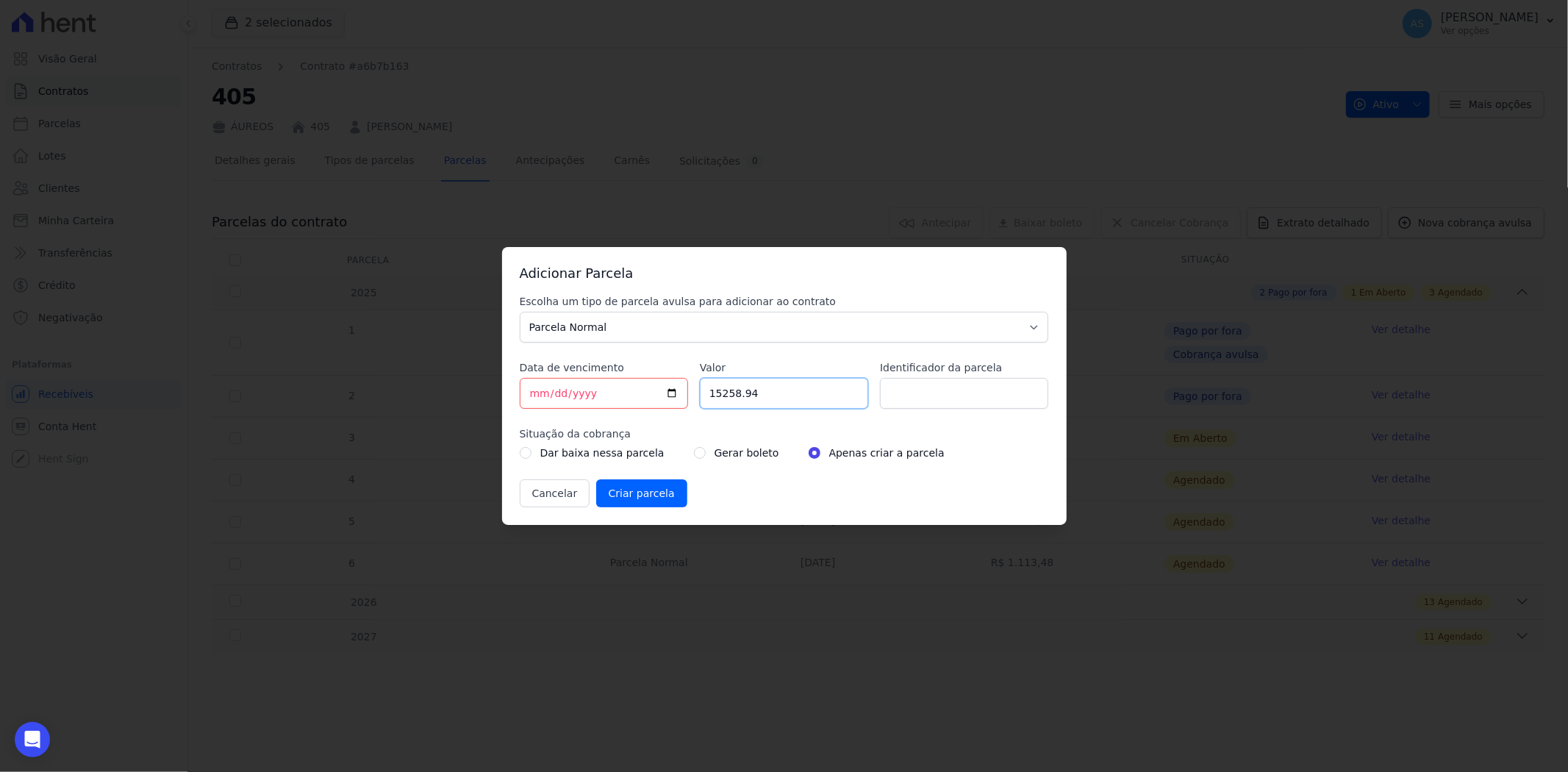
drag, startPoint x: 774, startPoint y: 402, endPoint x: 633, endPoint y: 401, distance: 141.0
click at [633, 401] on div "Escolha um tipo de parcela avulsa para adicionar ao contrato Parcela Normal Sin…" at bounding box center [785, 401] width 529 height 213
type input "1000.00"
click at [945, 388] on input "Identificador da parcela" at bounding box center [964, 393] width 168 height 31
drag, startPoint x: 935, startPoint y: 397, endPoint x: 960, endPoint y: 401, distance: 25.3
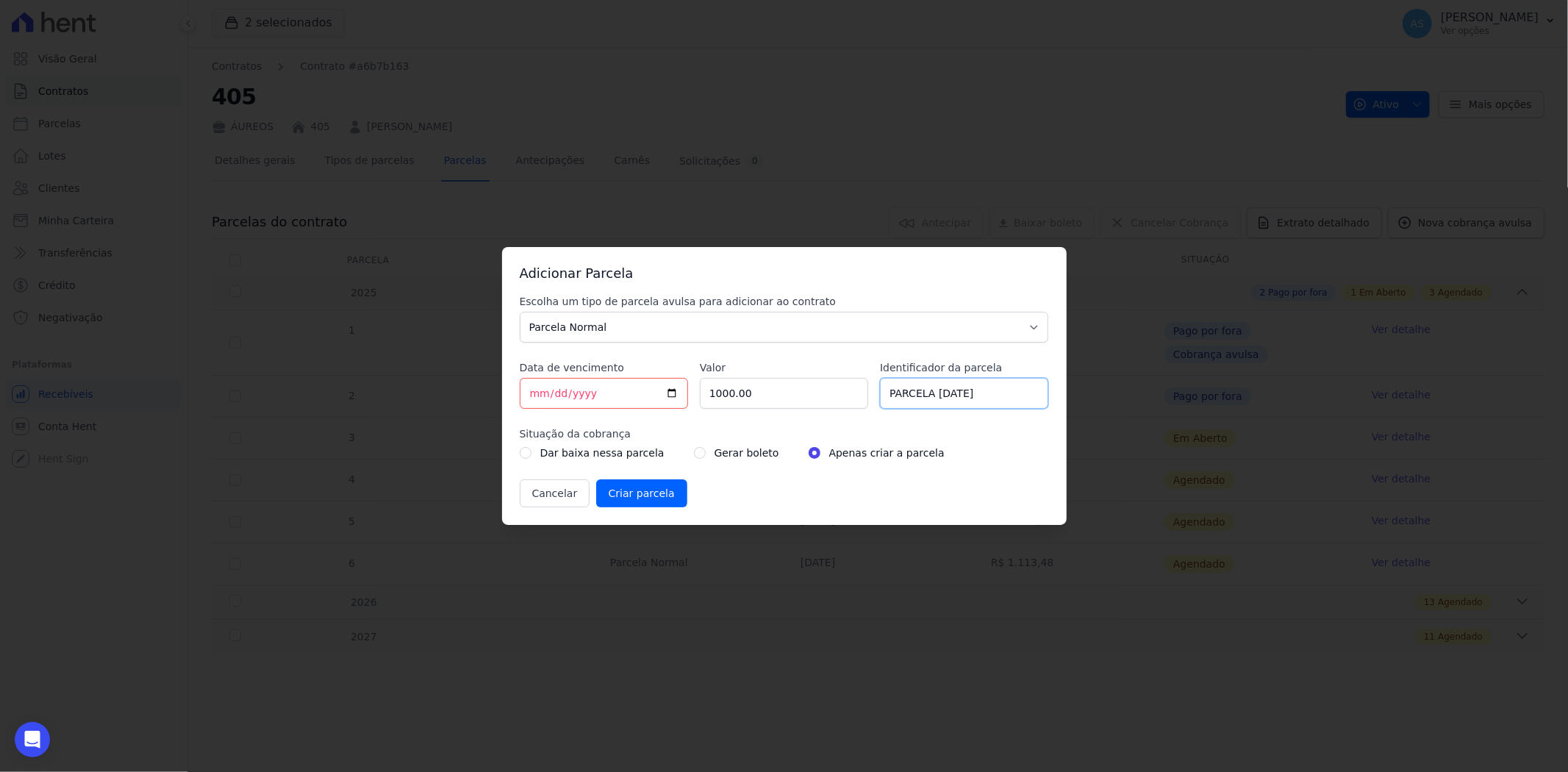
click at [960, 401] on input "PARCELA [DATE]" at bounding box center [964, 393] width 168 height 31
type input "PARCELA [DATE]"
click at [614, 454] on label "Dar baixa nessa parcela" at bounding box center [602, 452] width 124 height 18
click at [545, 451] on label "Dar baixa nessa parcela" at bounding box center [602, 452] width 124 height 18
click at [526, 454] on input "radio" at bounding box center [526, 453] width 12 height 12
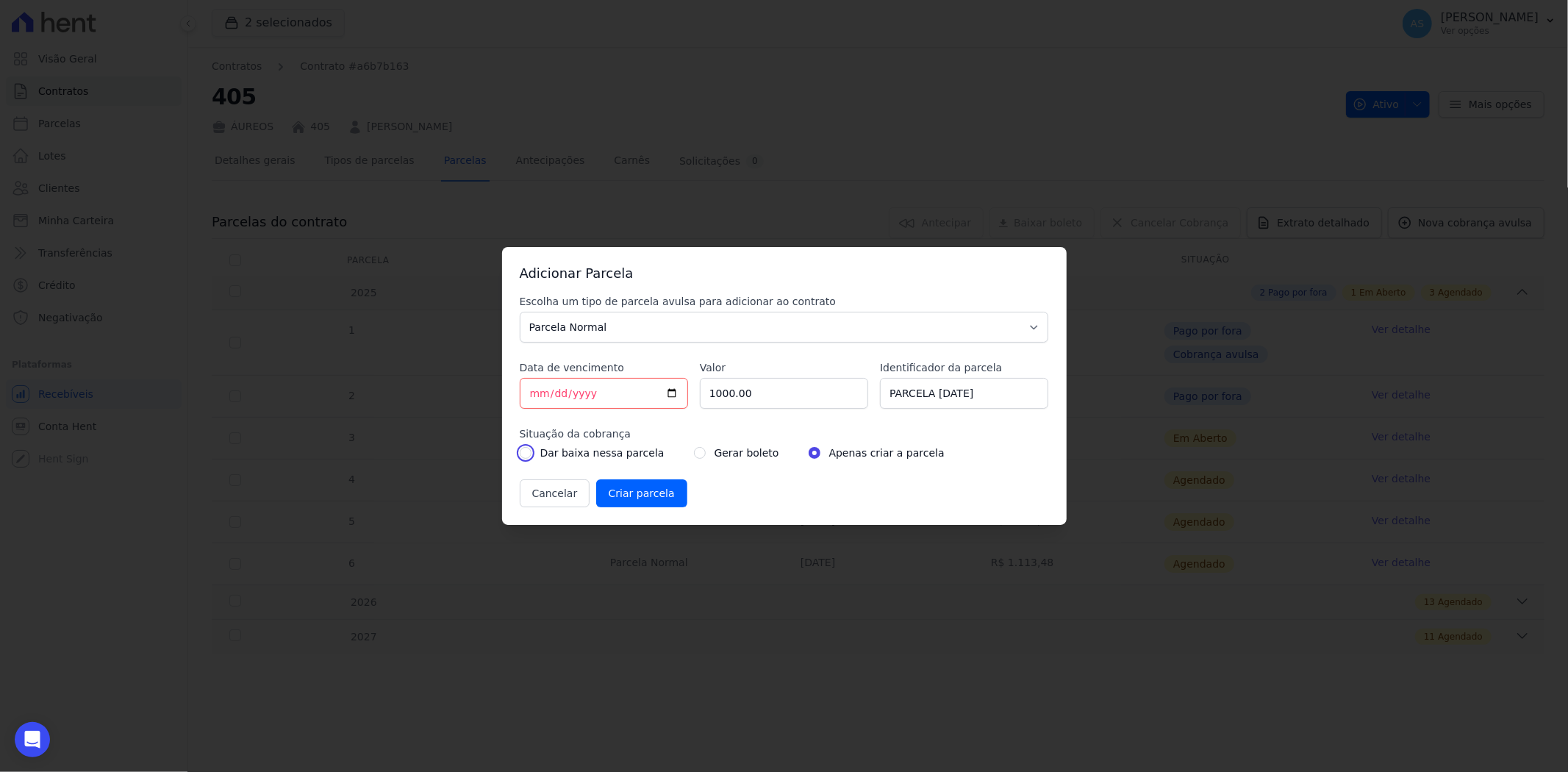
radio input "true"
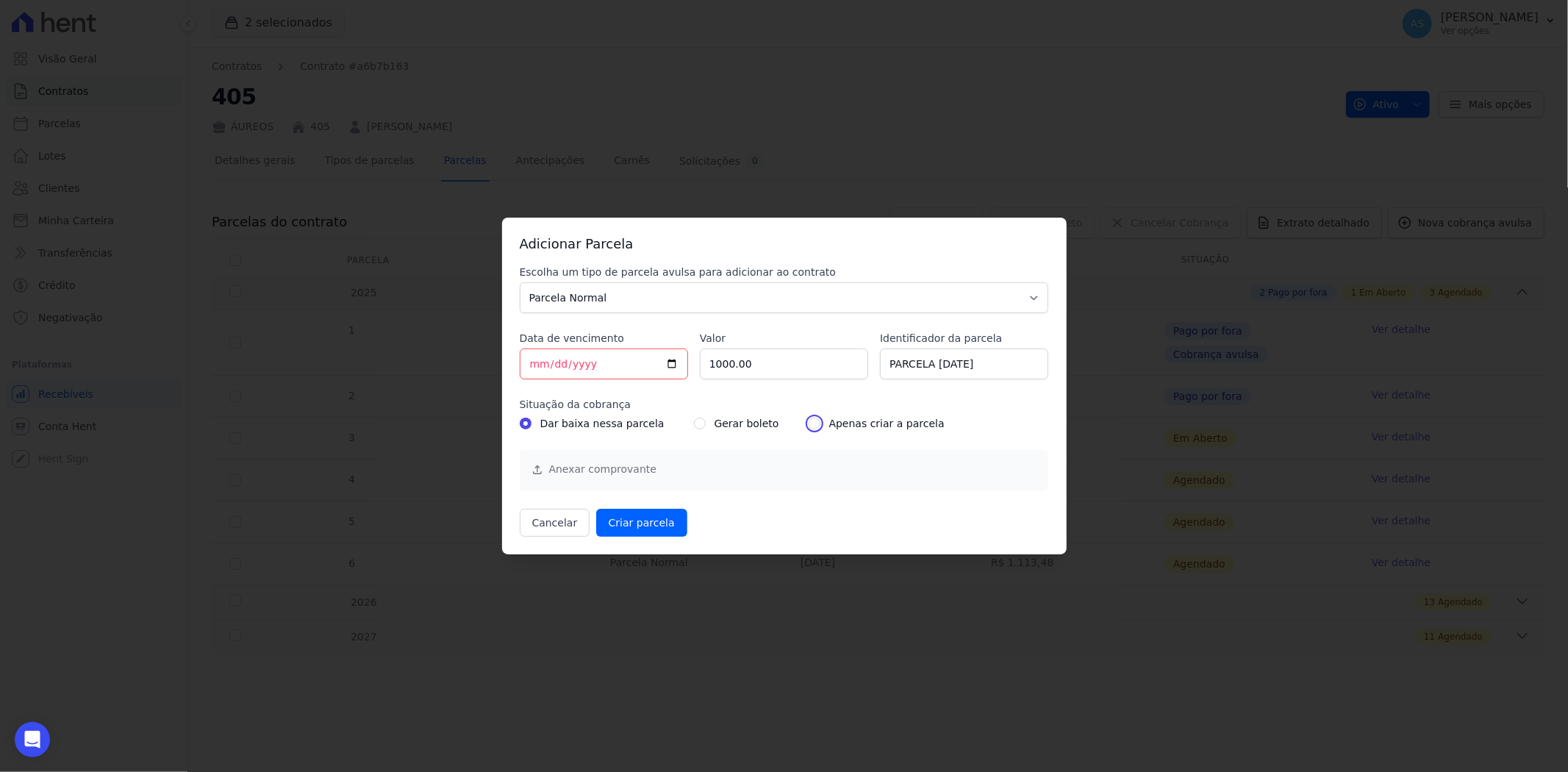
click at [808, 424] on input "radio" at bounding box center [814, 423] width 12 height 12
radio input "true"
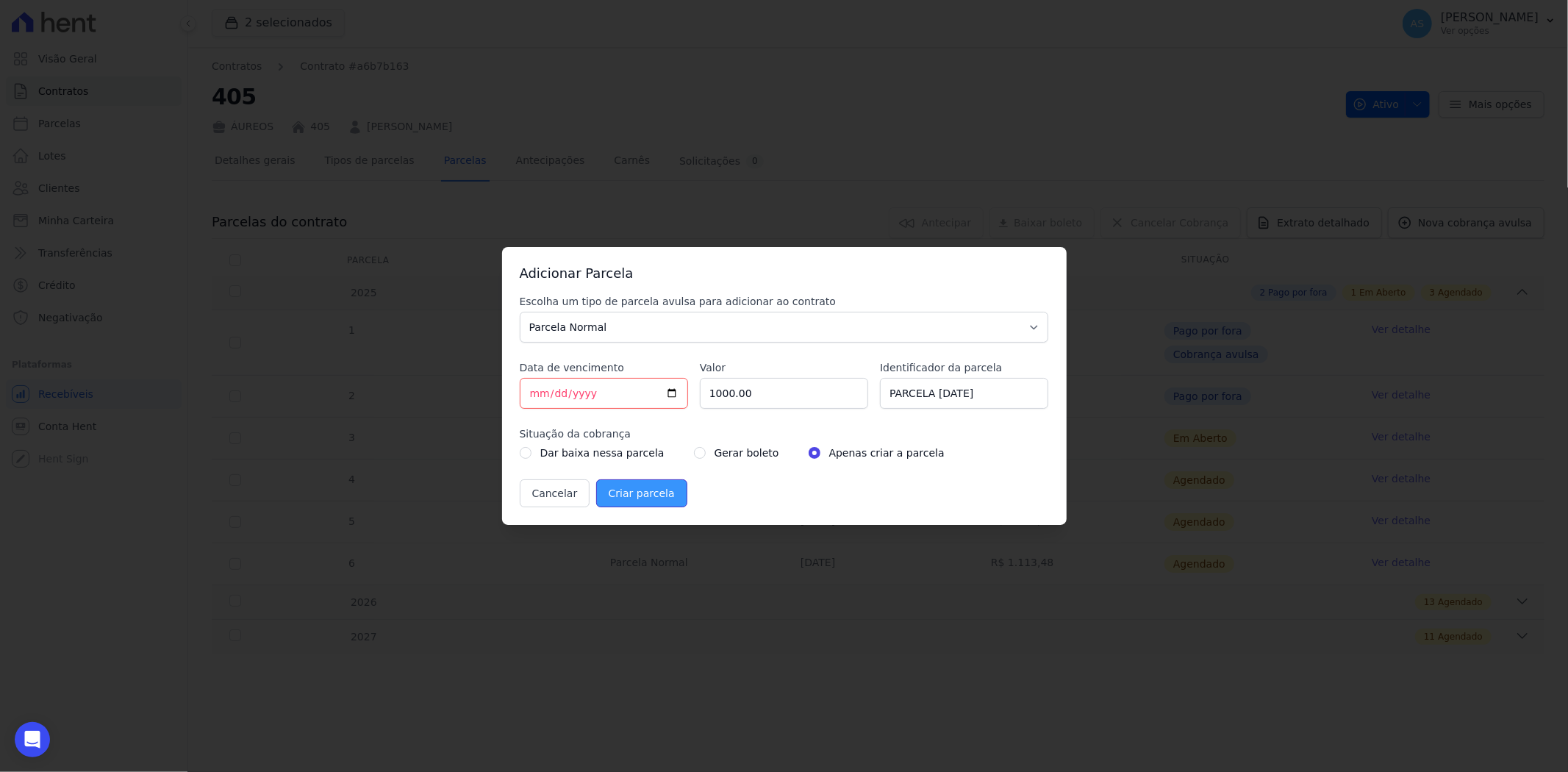
click at [632, 493] on input "Criar parcela" at bounding box center [642, 492] width 91 height 28
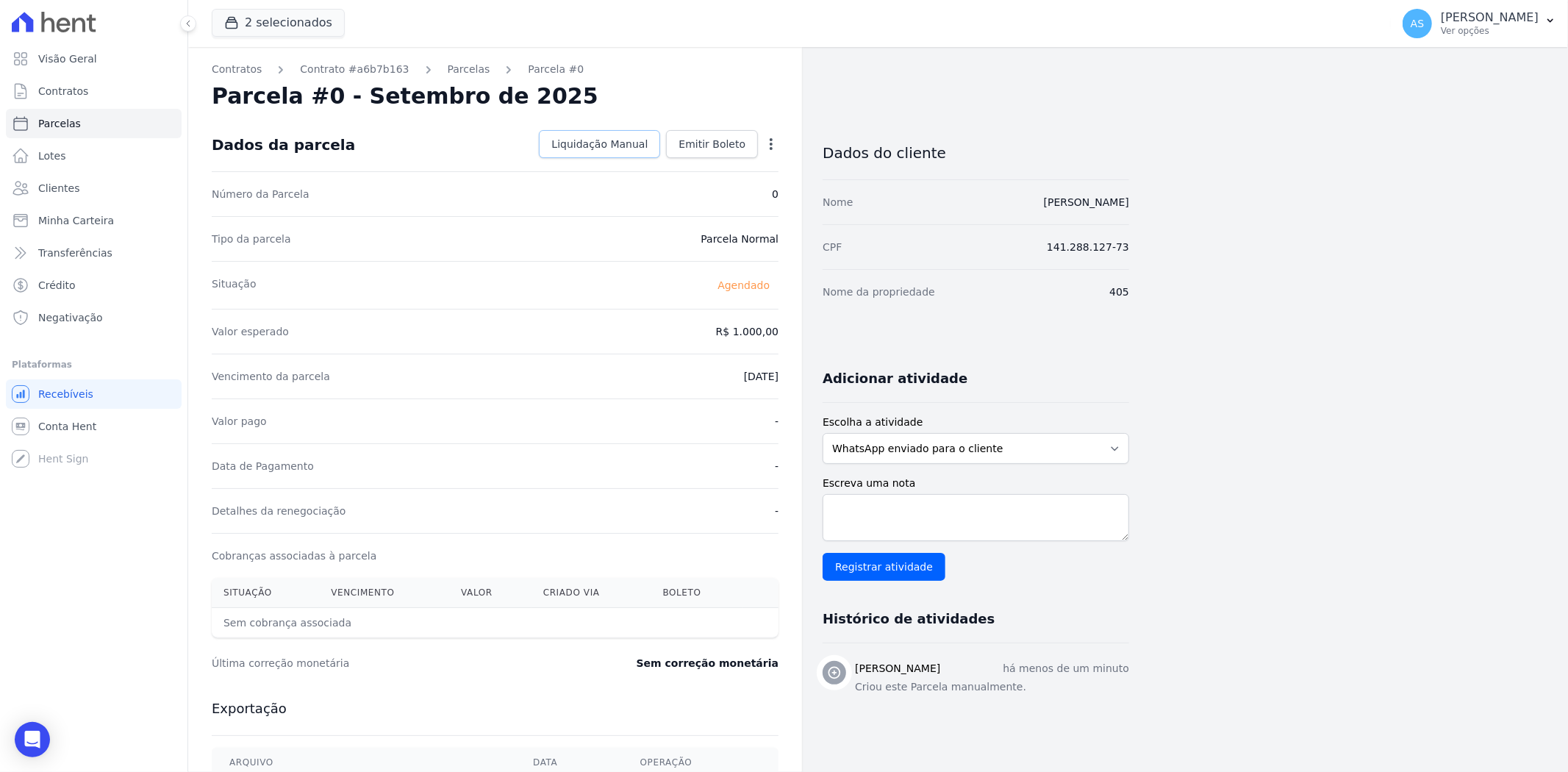
click at [619, 145] on span "Liquidação Manual" at bounding box center [599, 144] width 97 height 14
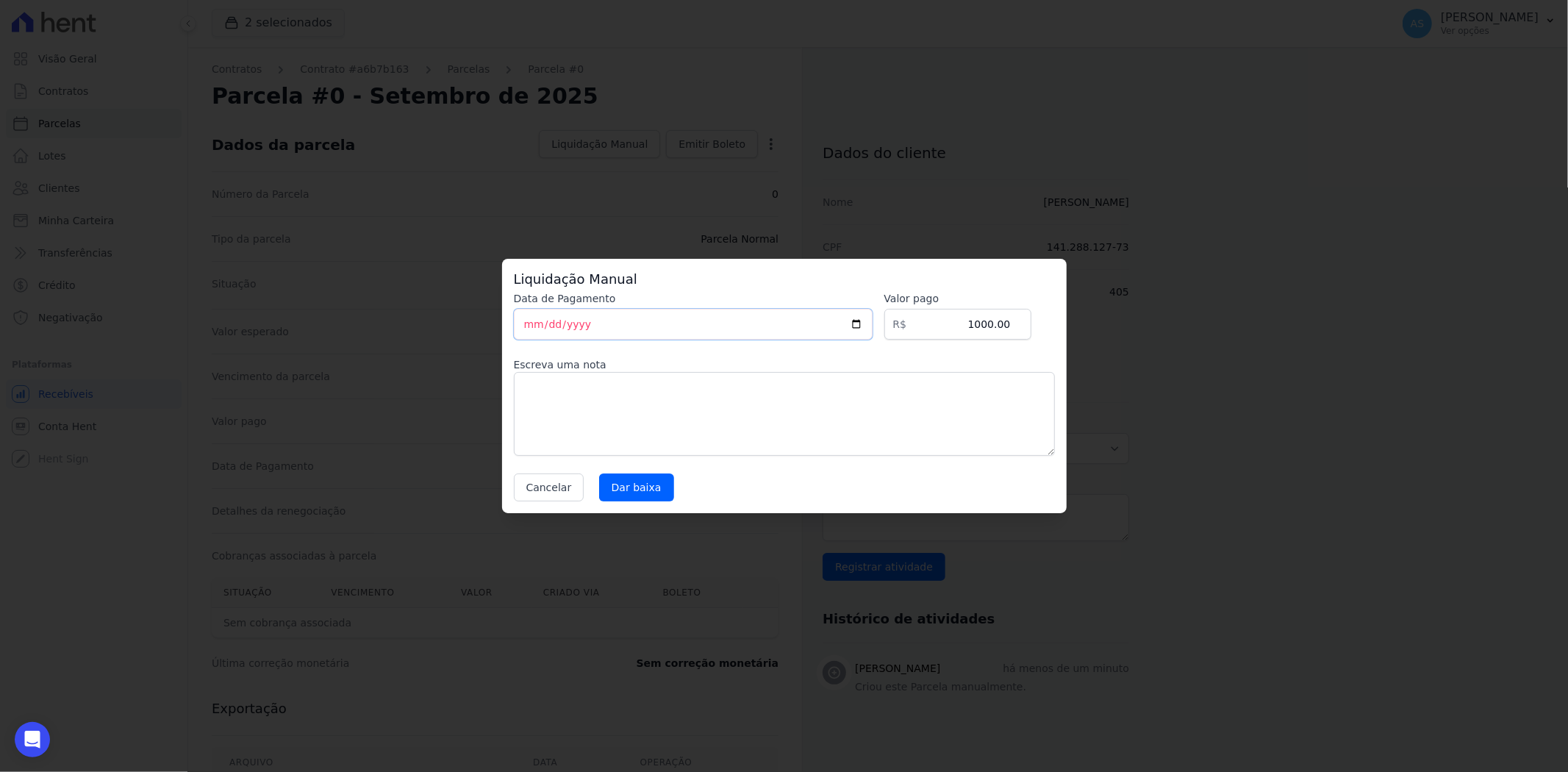
click at [540, 324] on input "[DATE]" at bounding box center [693, 323] width 359 height 31
click at [515, 329] on input "[DATE]" at bounding box center [693, 323] width 359 height 31
click at [525, 326] on input "[DATE]" at bounding box center [693, 323] width 359 height 31
type input "[DATE]"
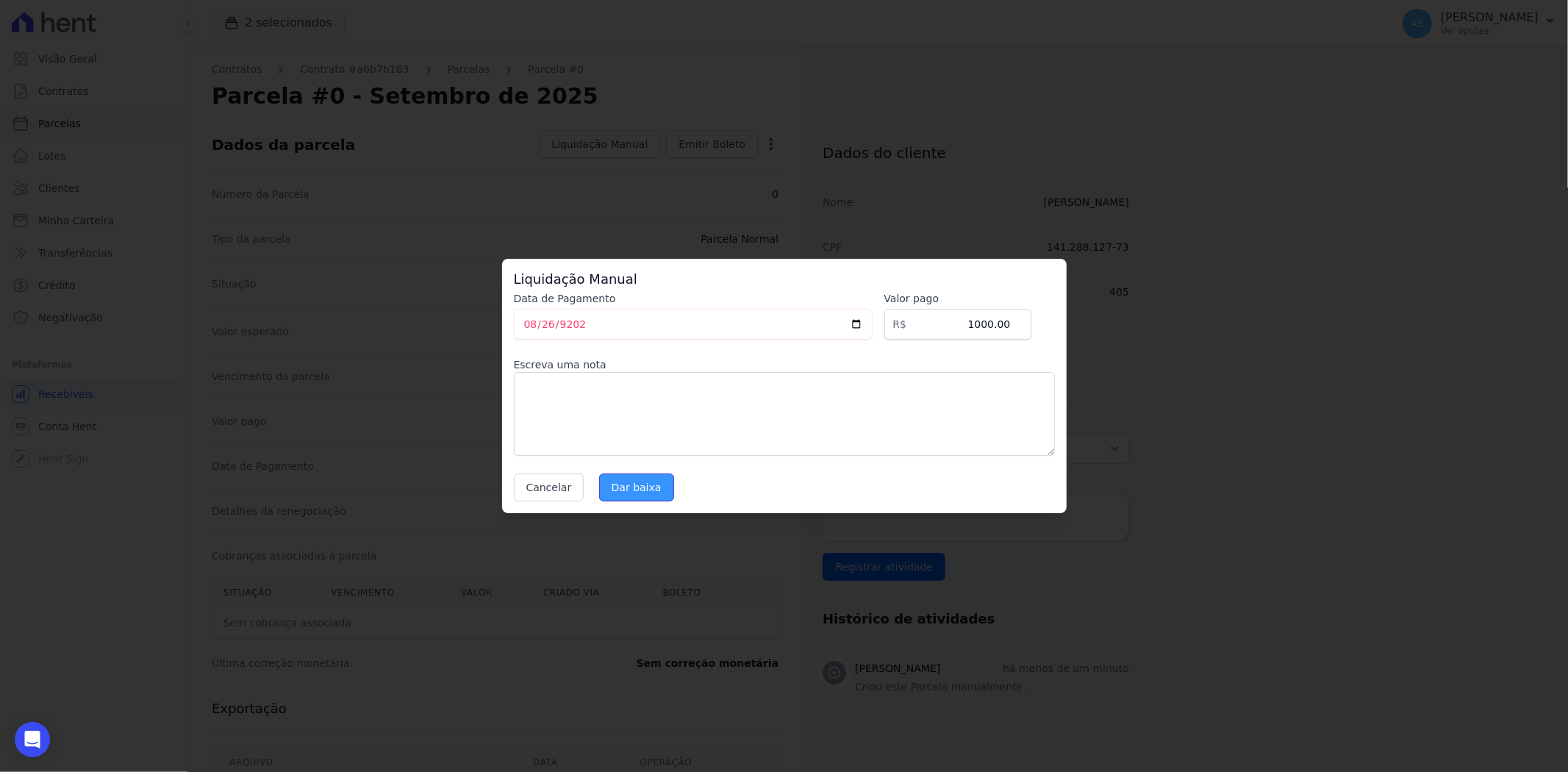
click at [636, 495] on input "Dar baixa" at bounding box center [636, 486] width 75 height 28
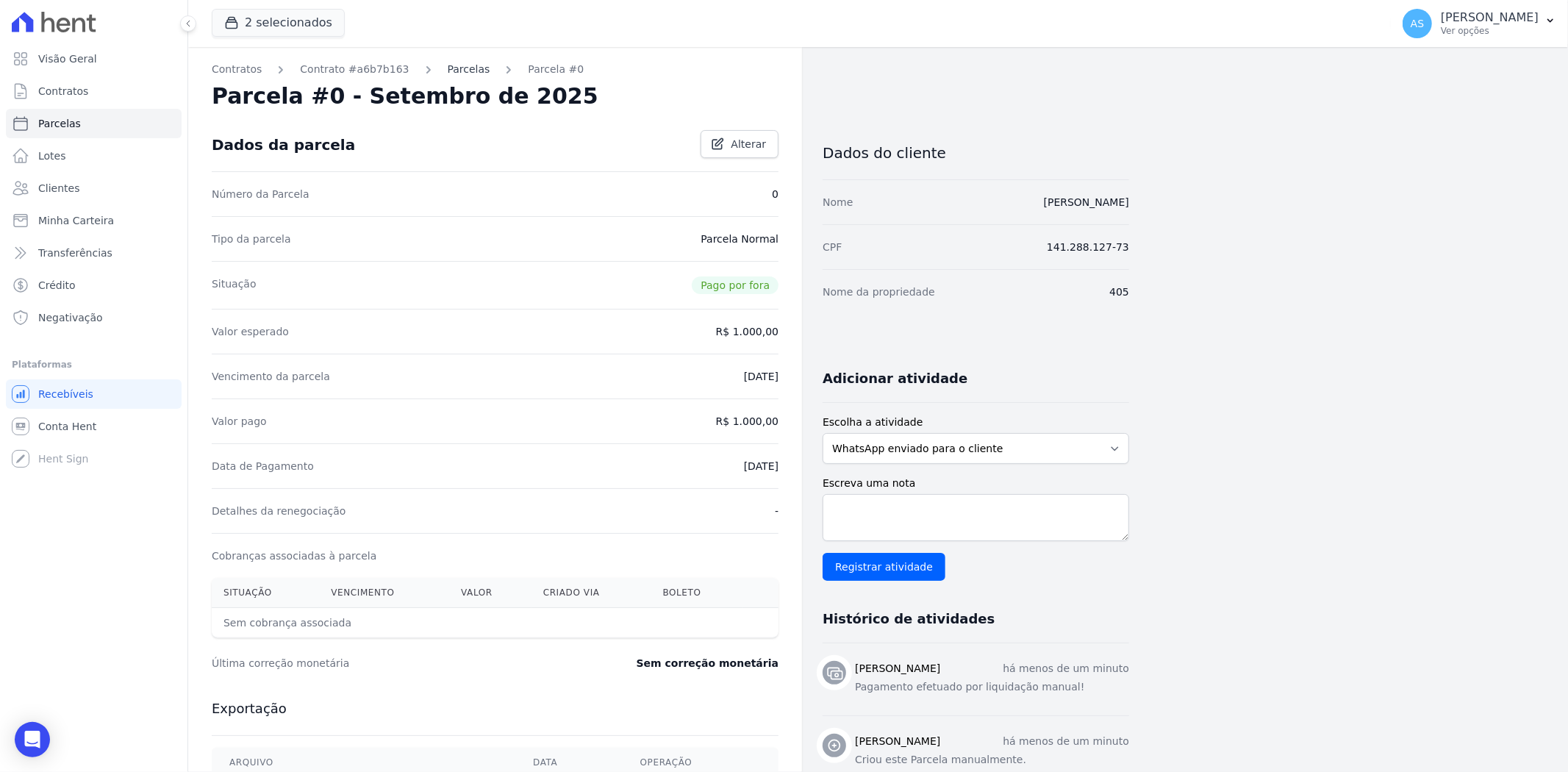
click at [451, 71] on link "Parcelas" at bounding box center [469, 69] width 43 height 15
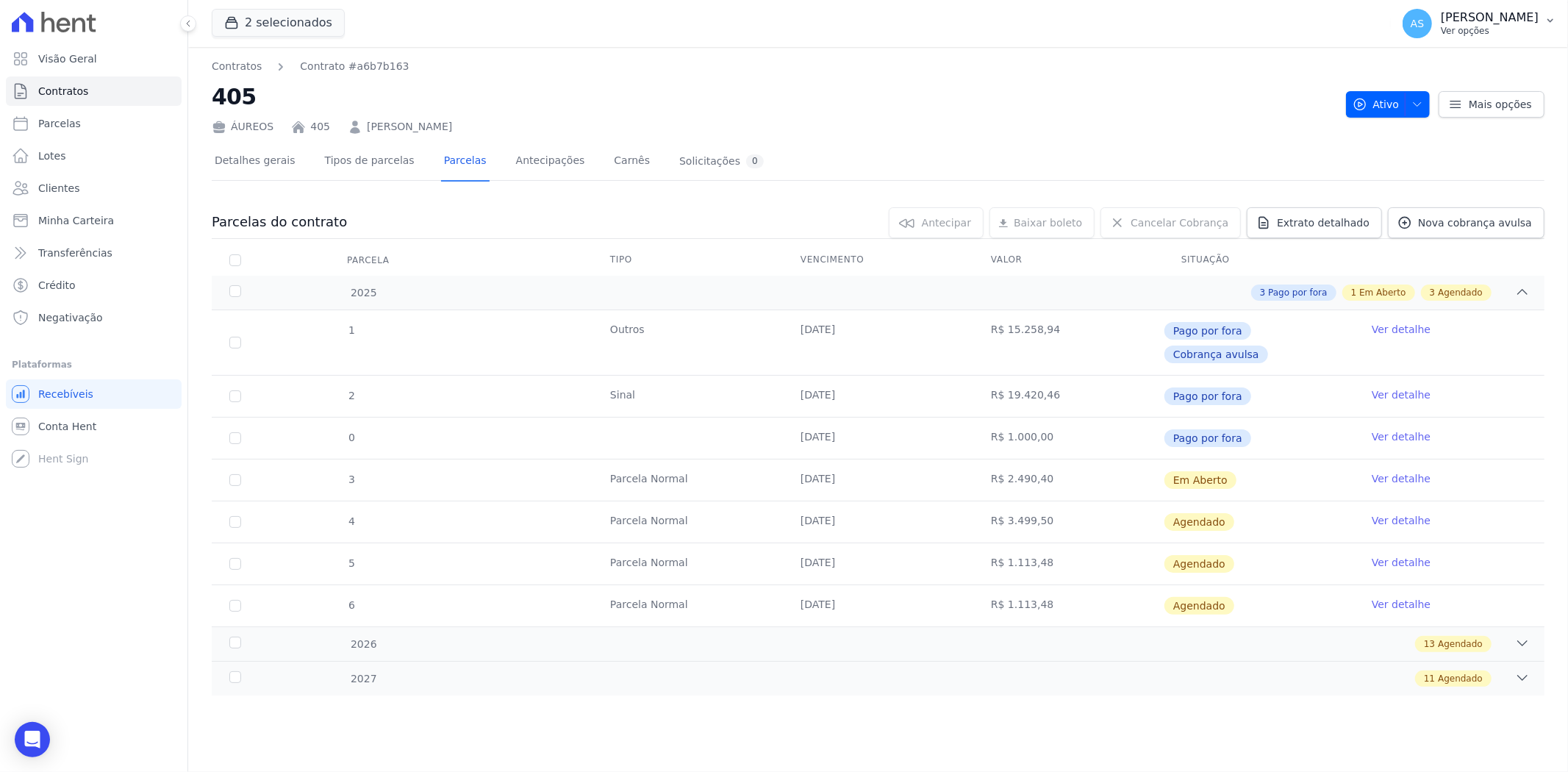
click at [1535, 15] on p "[PERSON_NAME]" at bounding box center [1490, 17] width 97 height 14
click at [1419, 192] on link "Importar de ERP" at bounding box center [1474, 194] width 188 height 26
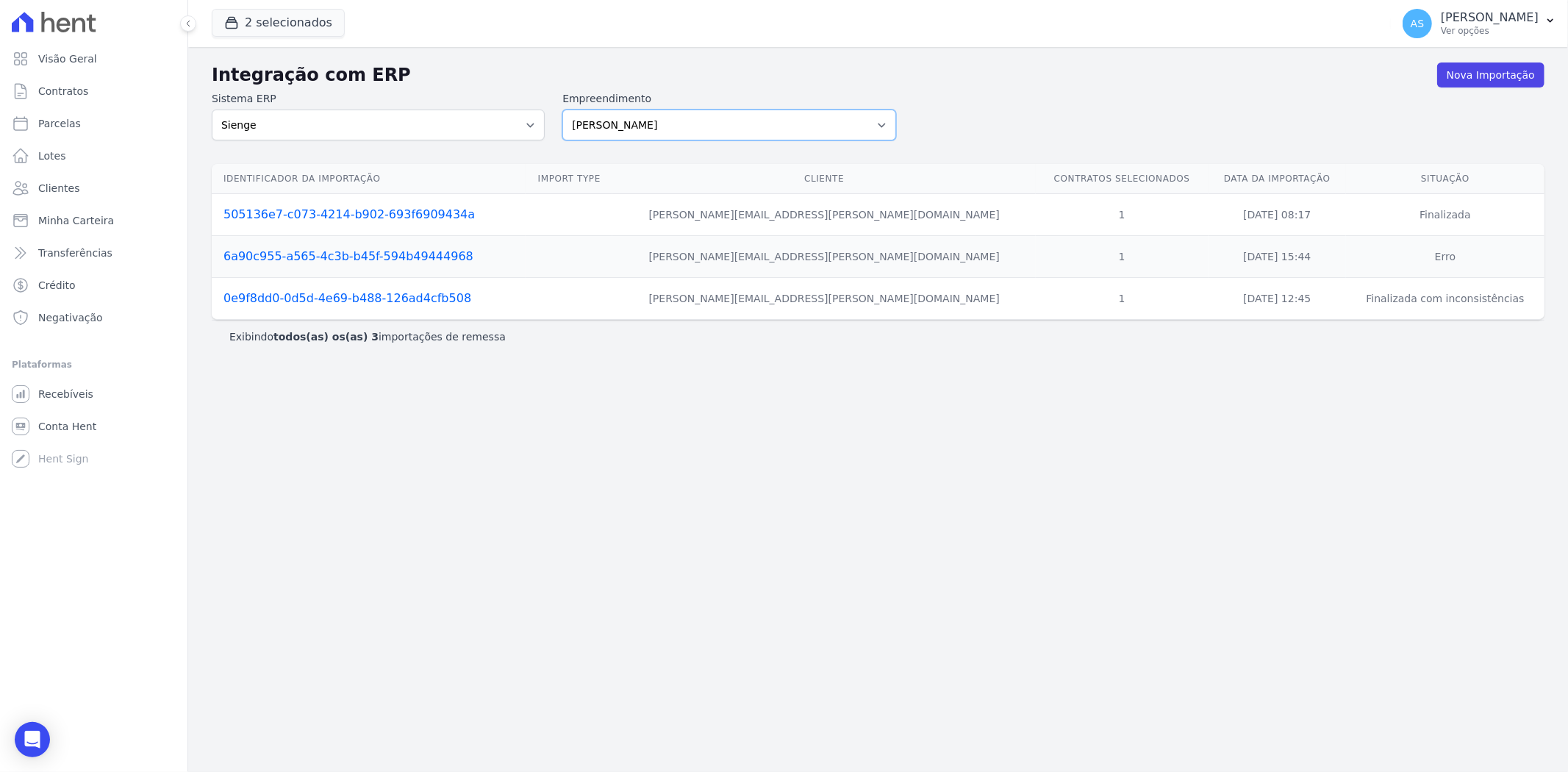
click at [884, 121] on select "[PERSON_NAME] Art Prime - [PERSON_NAME] Unique CTV Beat Residencial CTV Mob CTV…" at bounding box center [729, 124] width 333 height 31
select select "9db4d767-ec98-4519-aed7-f9568aa0b04c"
click at [562, 109] on select "[PERSON_NAME] Art Prime - [PERSON_NAME] Unique CTV Beat Residencial CTV Mob CTV…" at bounding box center [729, 124] width 333 height 31
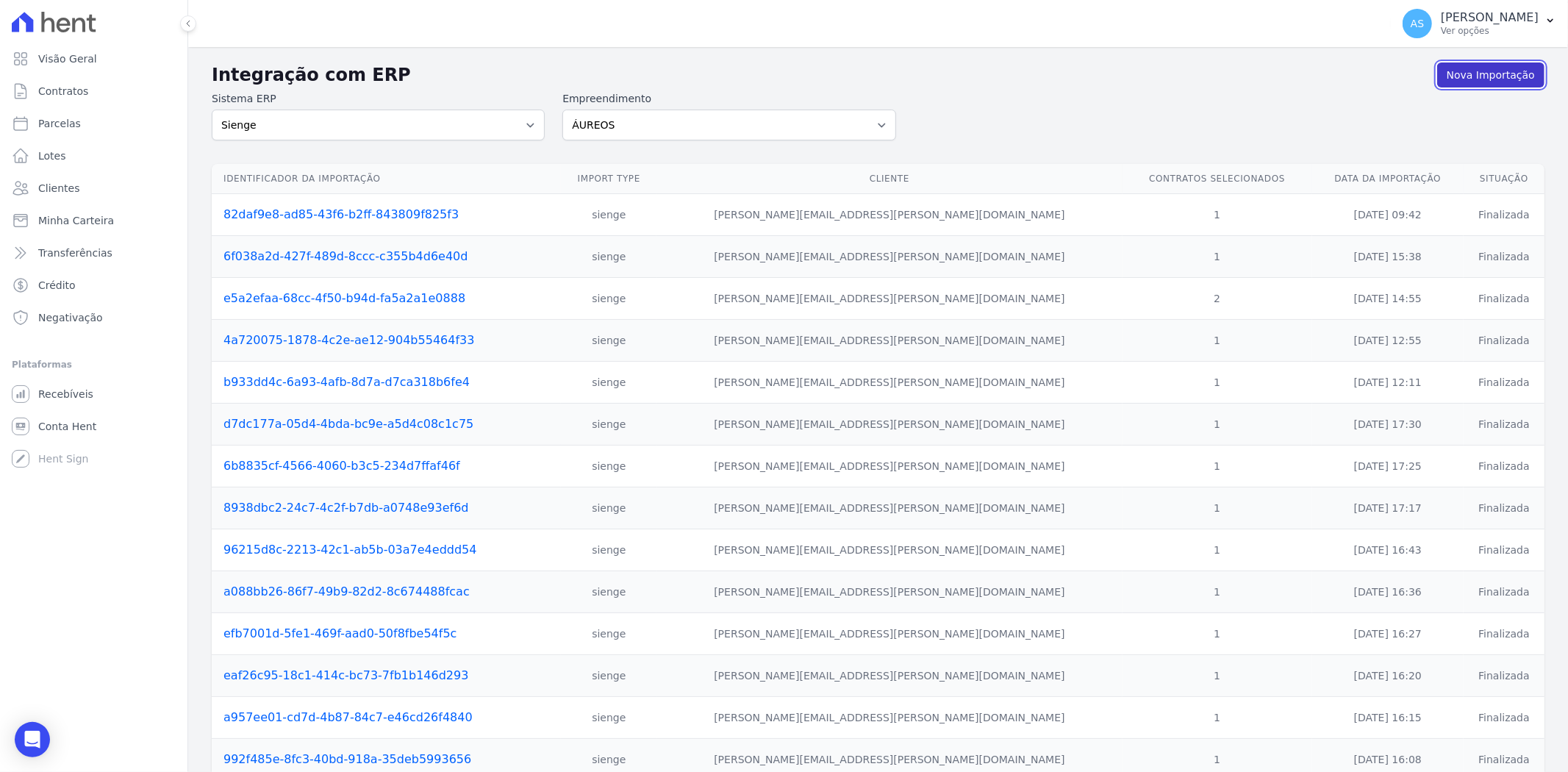
click at [1480, 76] on link "Nova Importação" at bounding box center [1491, 75] width 108 height 25
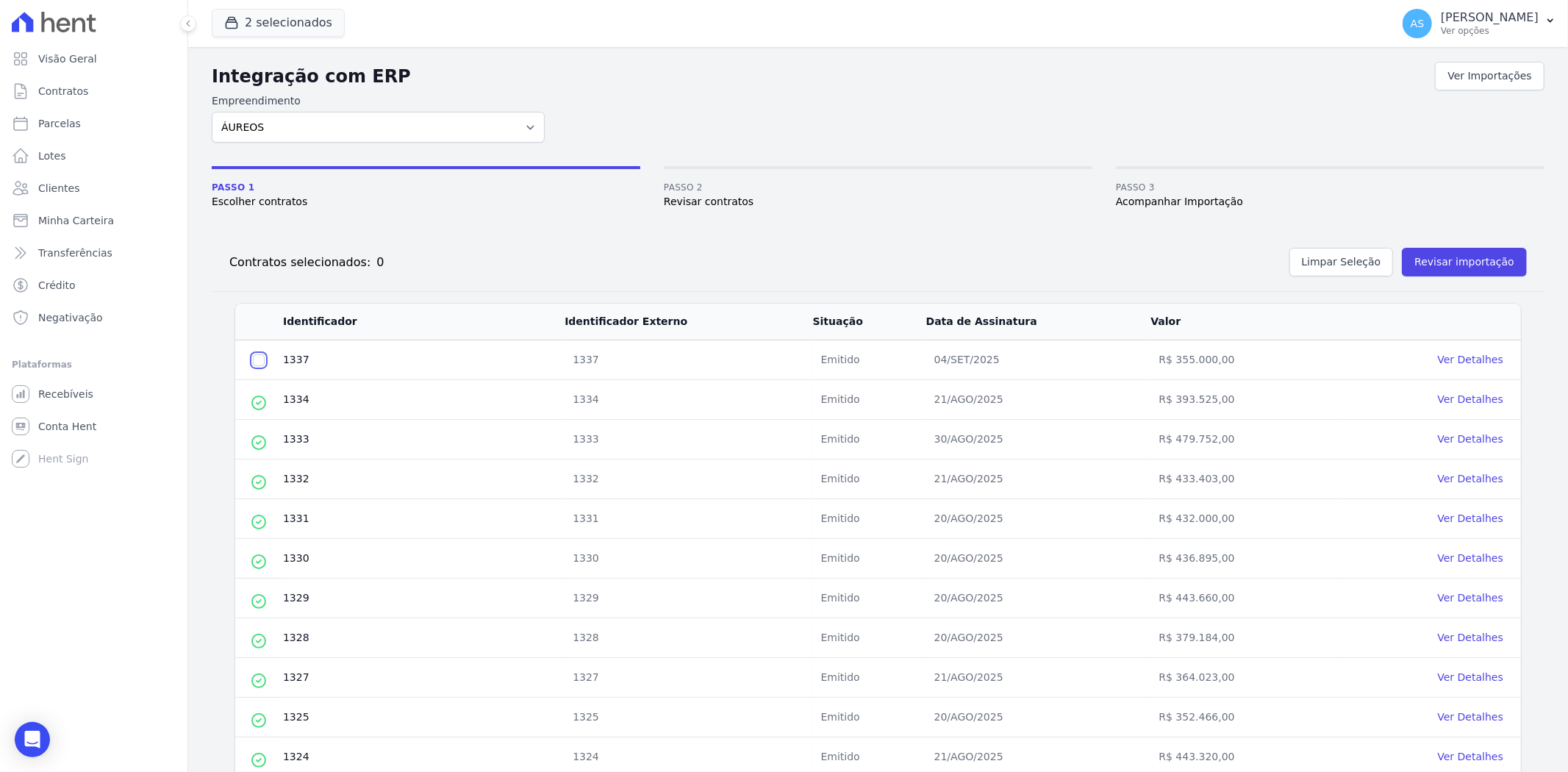
click at [255, 360] on input "checkbox" at bounding box center [259, 360] width 12 height 12
checkbox input "true"
click at [1453, 255] on button "Revisar importação" at bounding box center [1464, 262] width 125 height 29
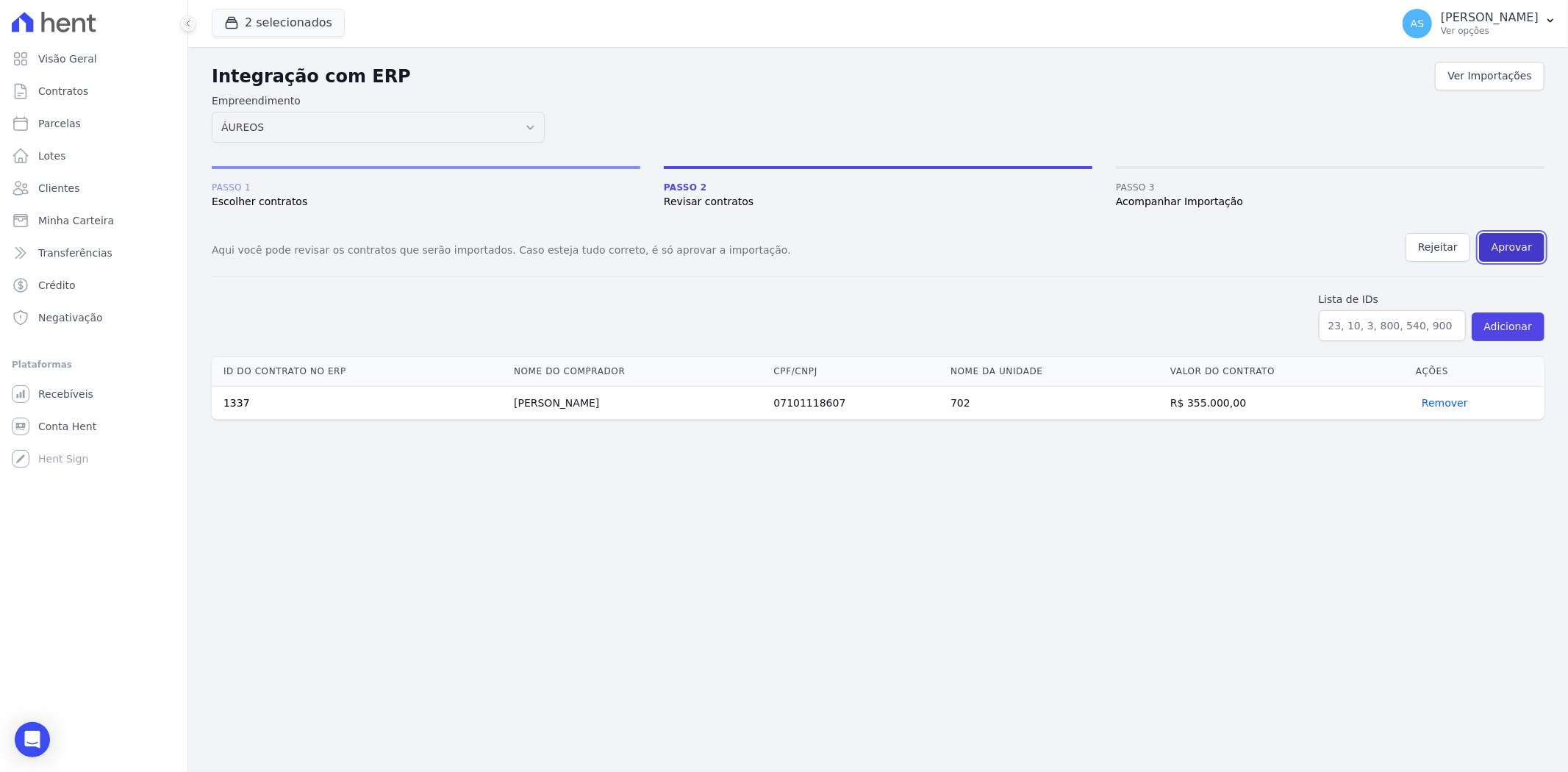
click at [1513, 244] on button "Aprovar" at bounding box center [1512, 247] width 66 height 29
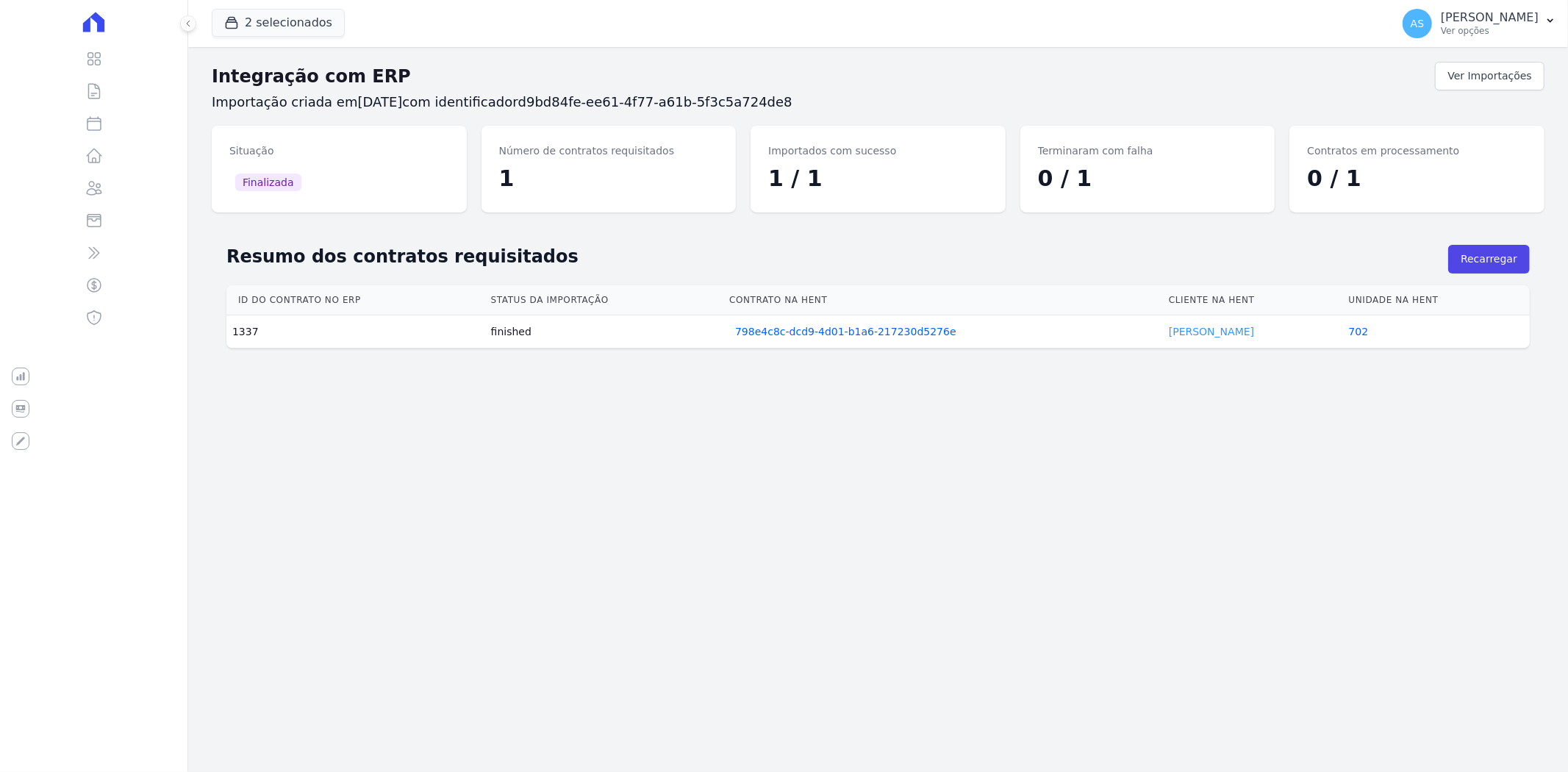
click at [1174, 326] on link "Marcio Pataca" at bounding box center [1211, 332] width 85 height 12
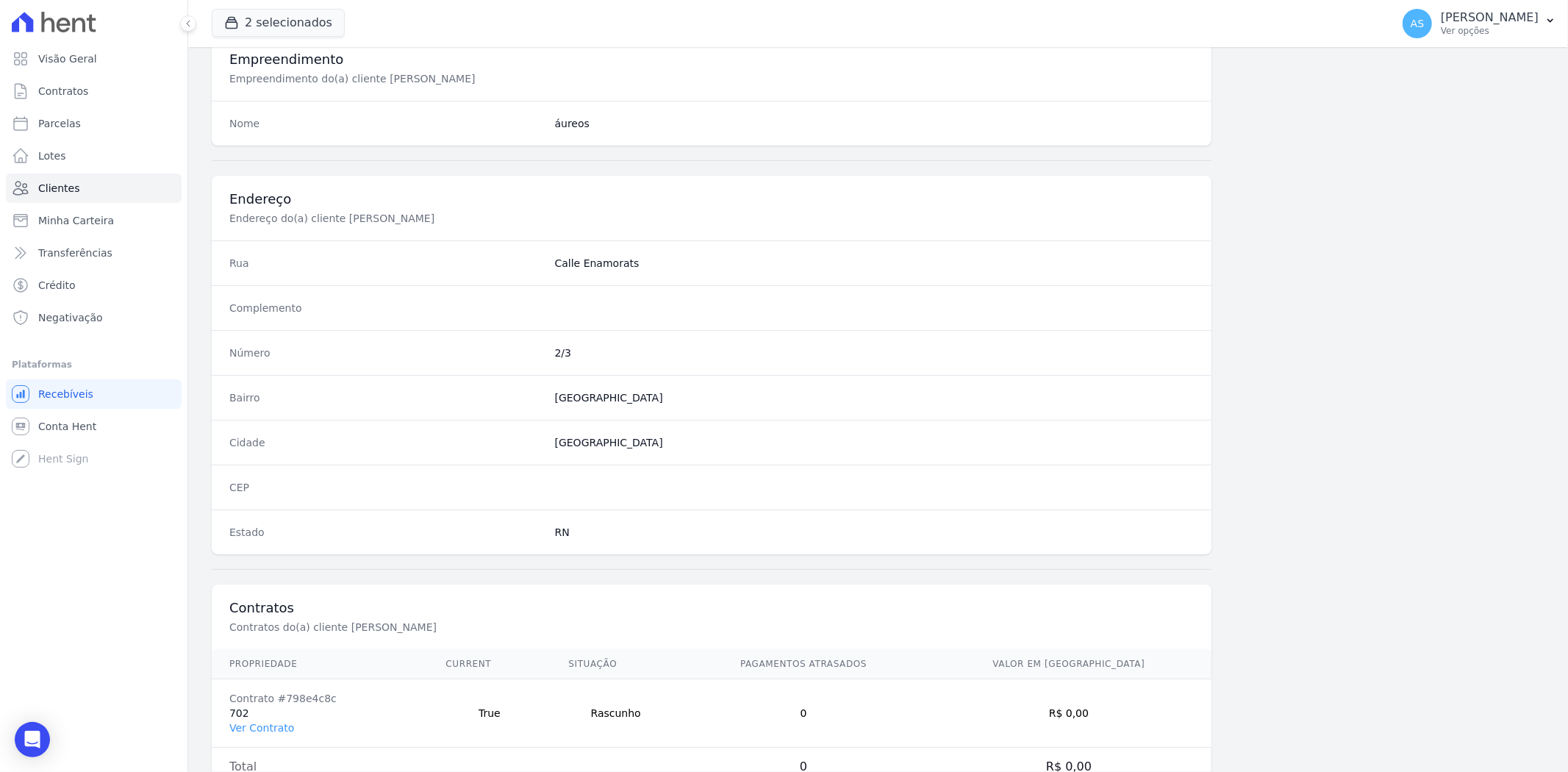
scroll to position [524, 0]
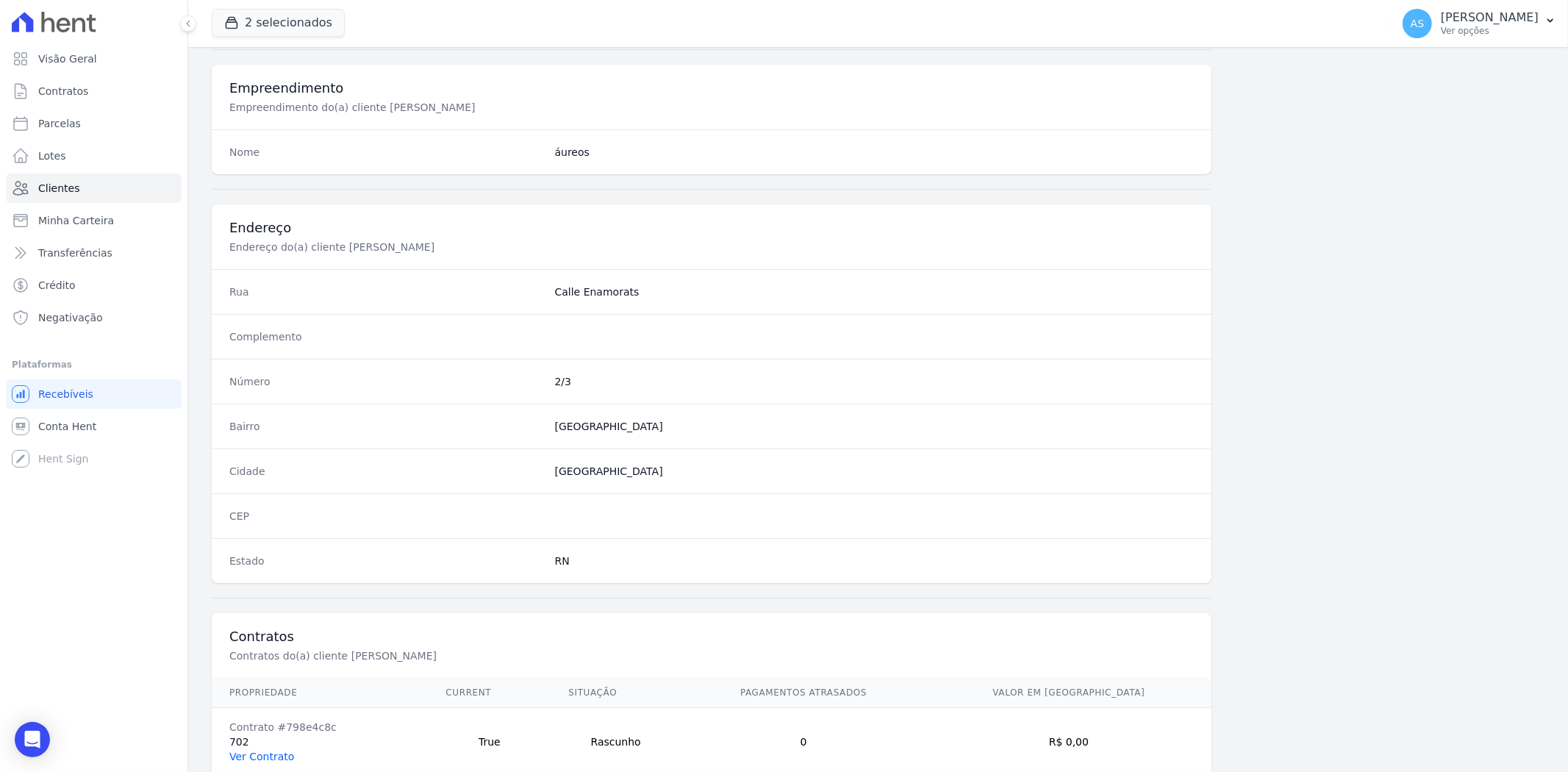
click at [258, 758] on link "Ver Contrato" at bounding box center [261, 756] width 65 height 12
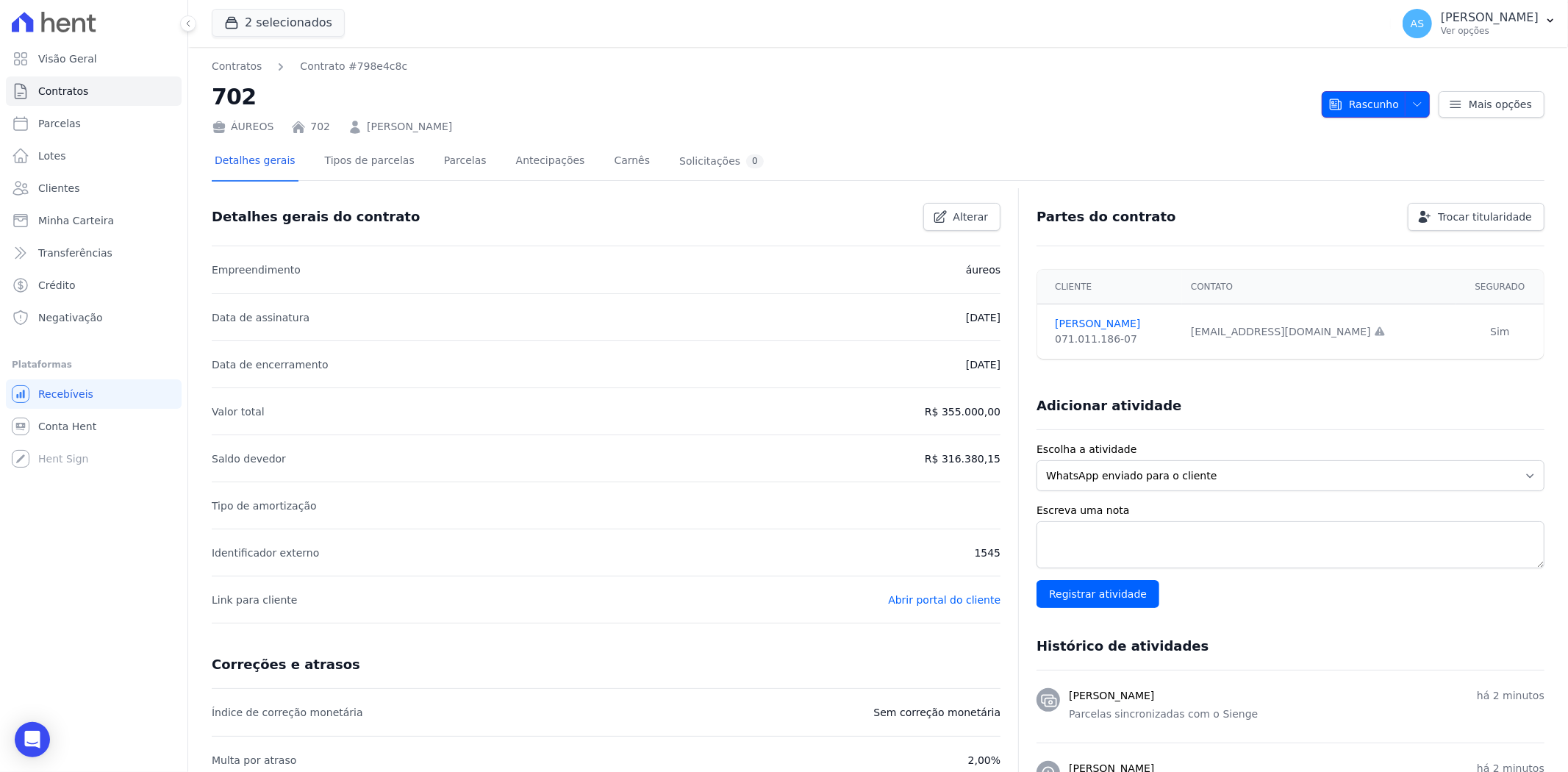
click at [1412, 98] on icon "button" at bounding box center [1418, 104] width 12 height 12
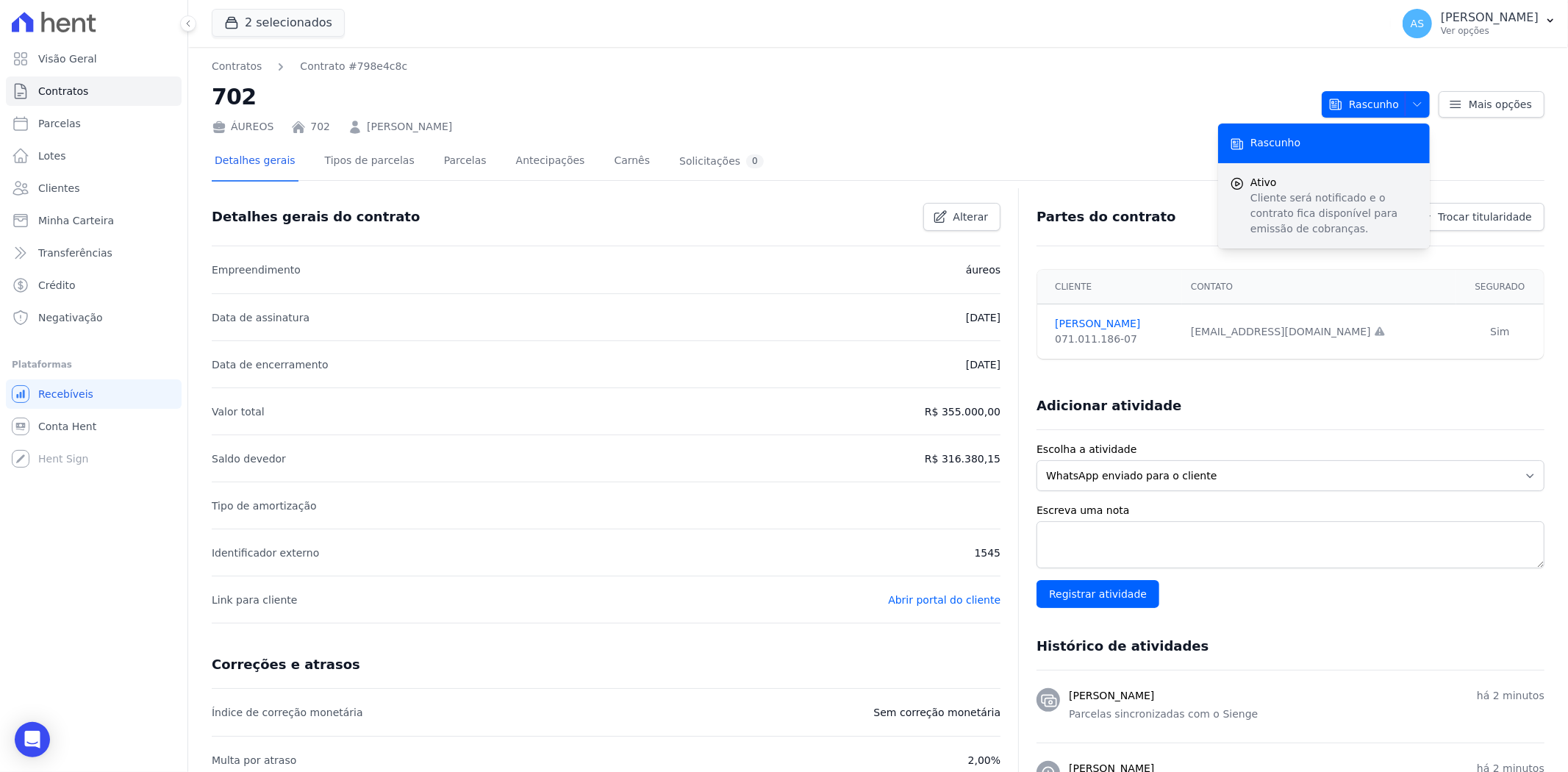
click at [1276, 221] on p "Cliente será notificado e o contrato fica disponível para emissão de cobranças." at bounding box center [1334, 213] width 167 height 46
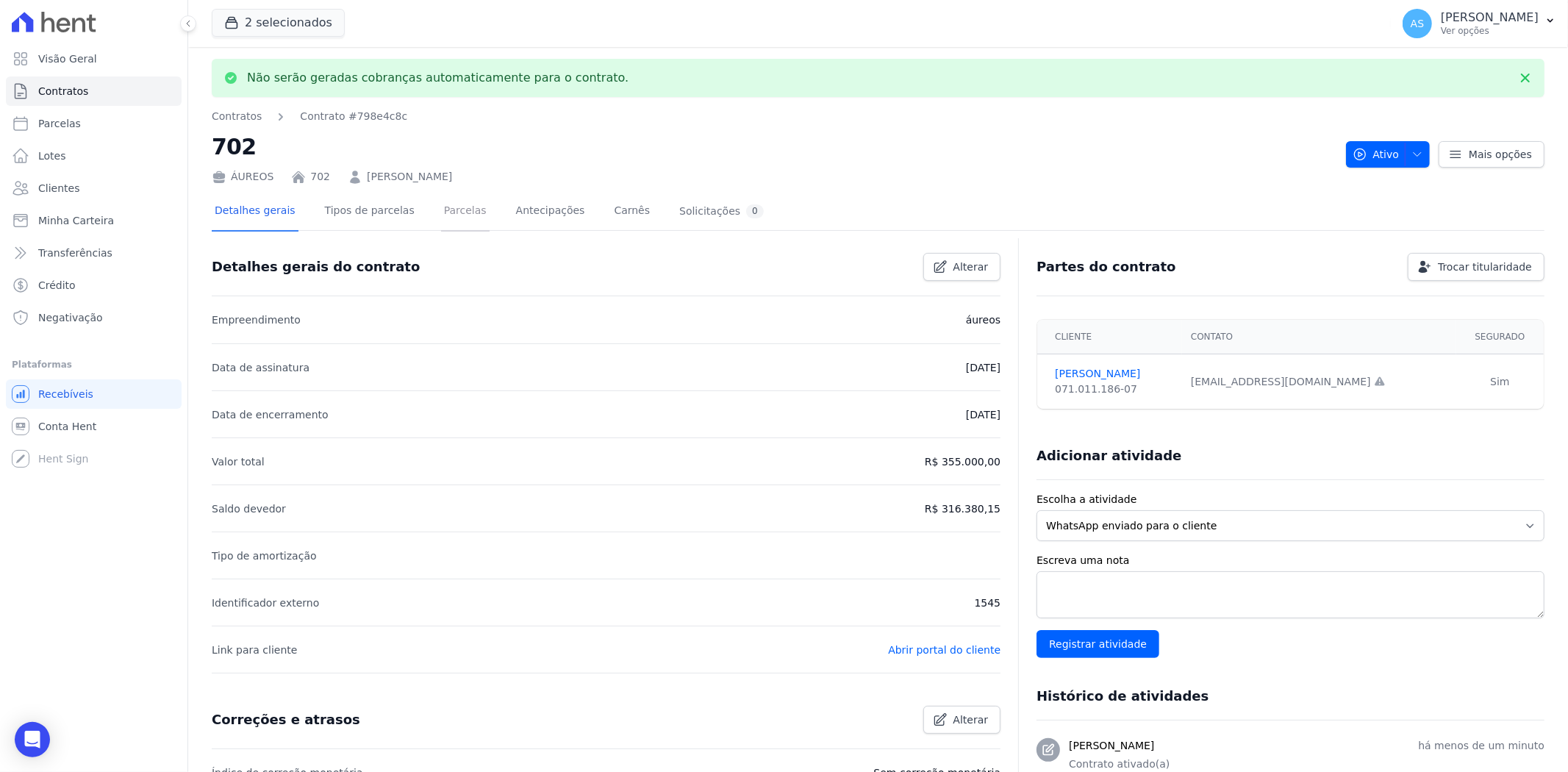
click at [441, 208] on link "Parcelas" at bounding box center [466, 212] width 49 height 39
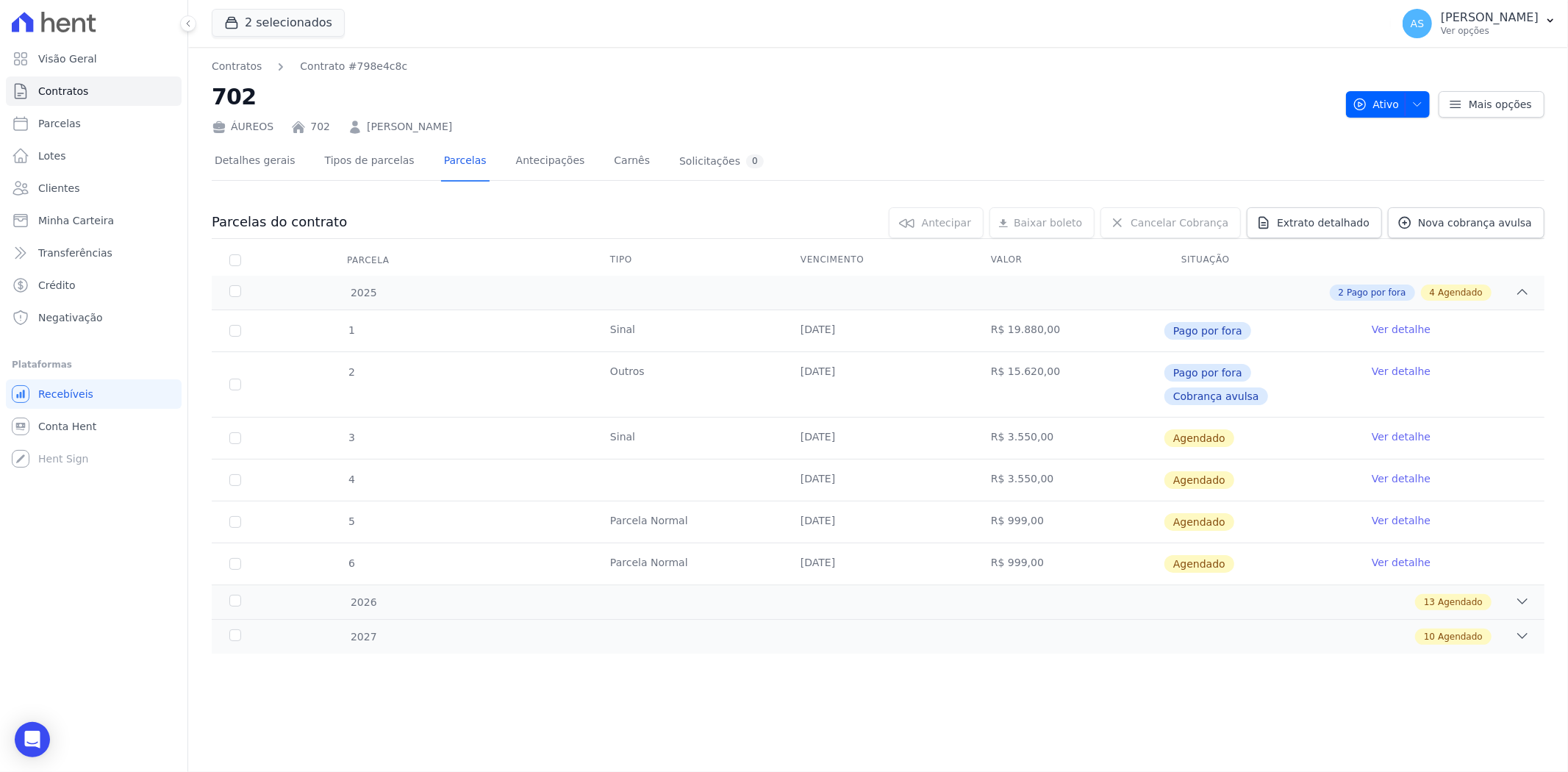
click at [1400, 429] on link "Ver detalhe" at bounding box center [1402, 436] width 59 height 14
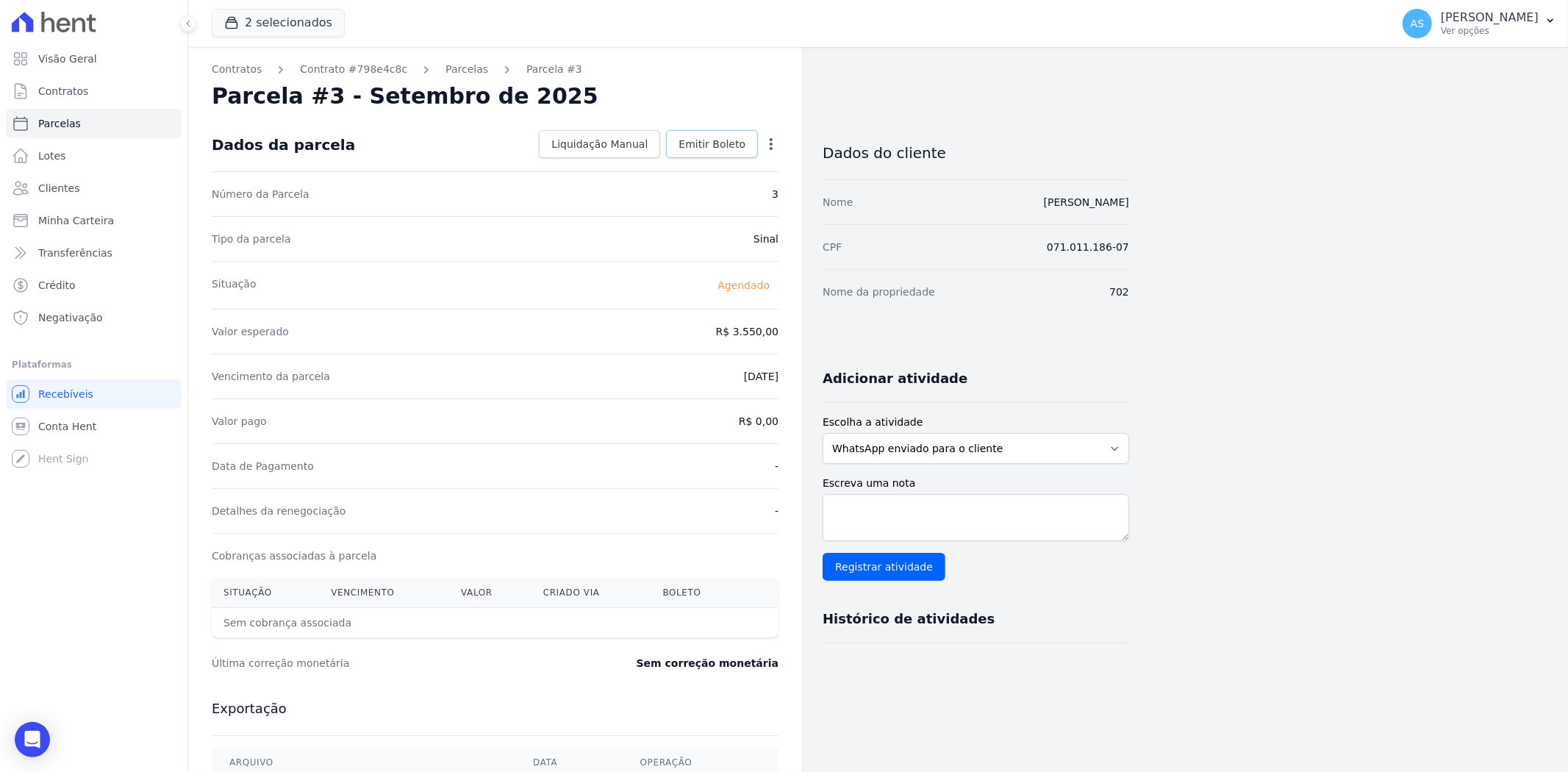
click at [702, 141] on span "Emitir Boleto" at bounding box center [713, 144] width 67 height 14
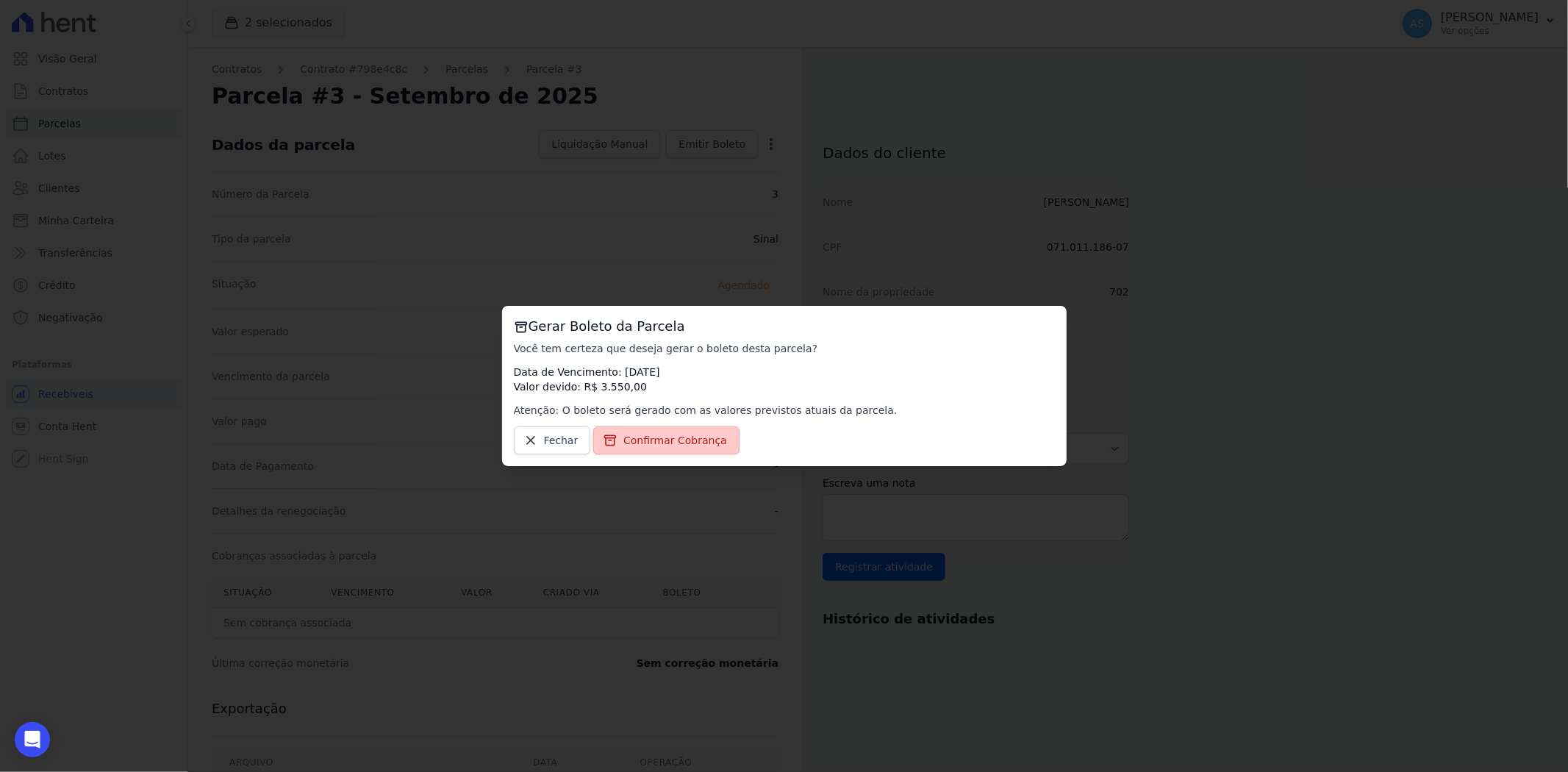
click at [644, 447] on span "Confirmar Cobrança" at bounding box center [675, 439] width 103 height 14
